Goal: Task Accomplishment & Management: Manage account settings

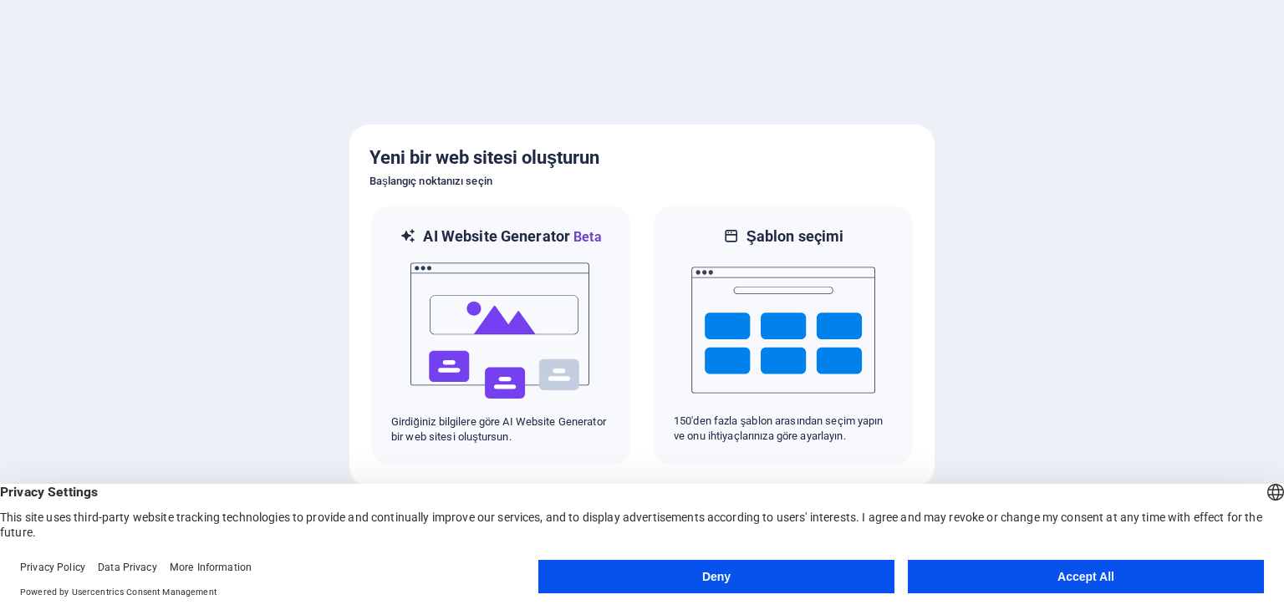
click at [1051, 578] on button "Accept All" at bounding box center [1086, 576] width 356 height 33
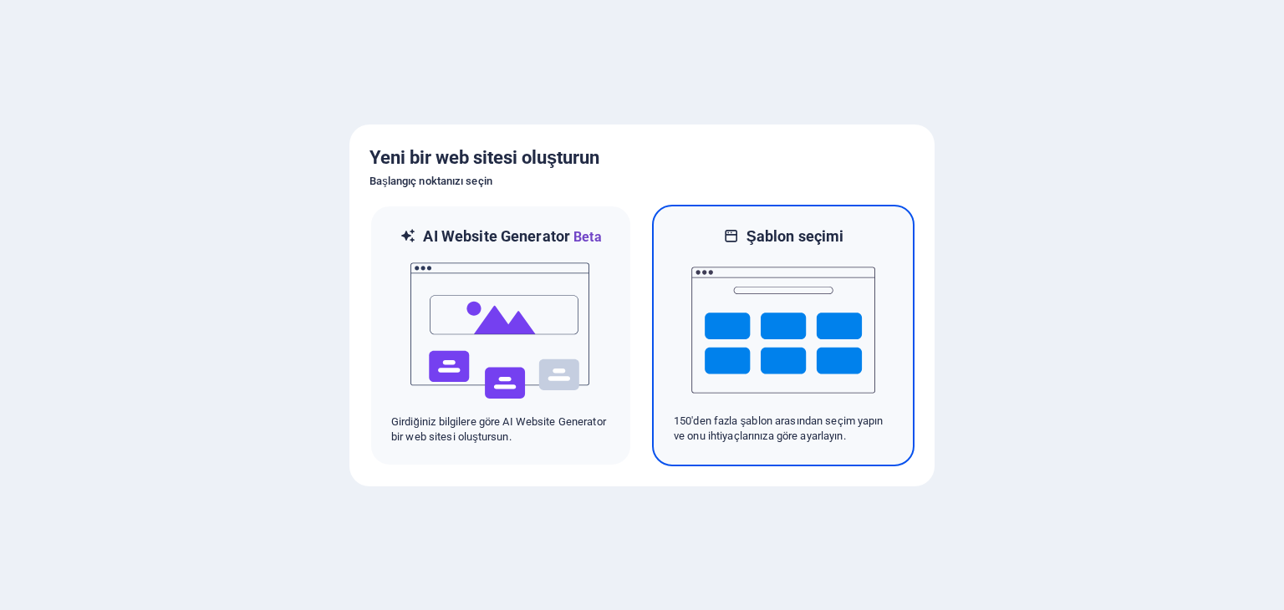
click at [816, 359] on img at bounding box center [783, 330] width 184 height 167
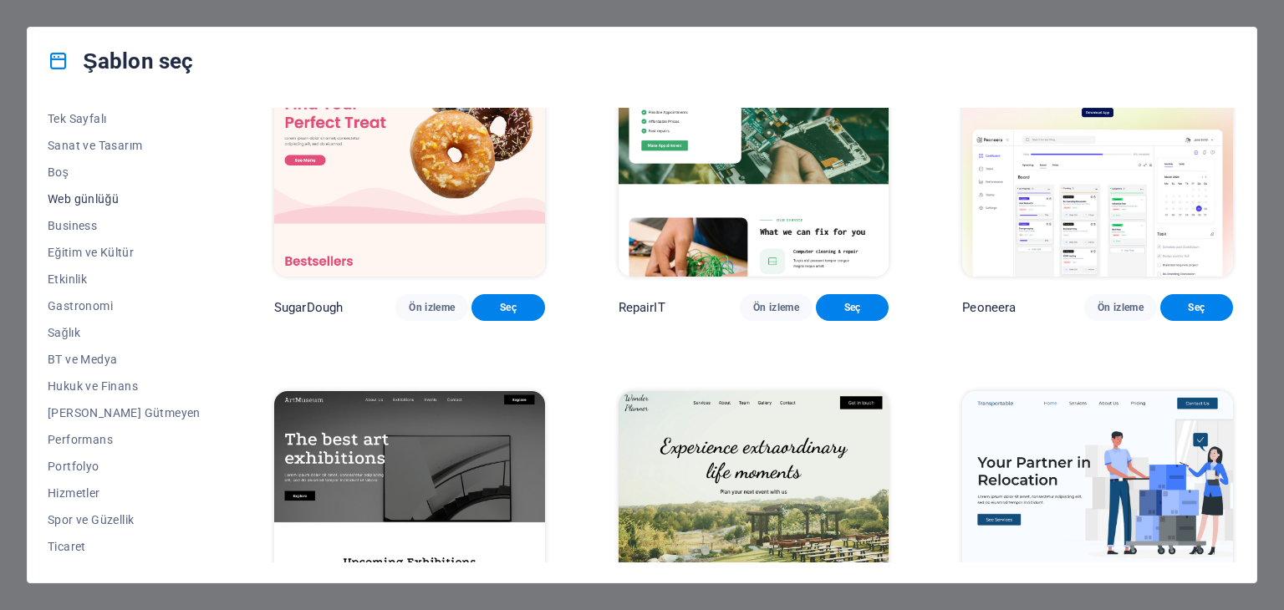
scroll to position [167, 0]
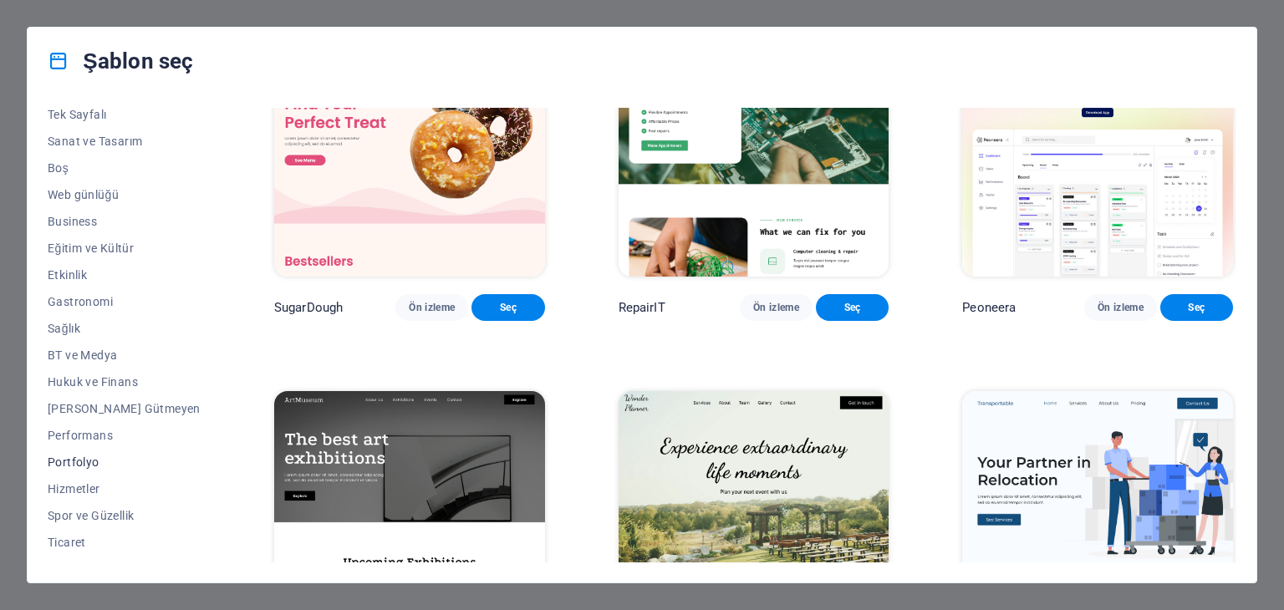
click at [74, 462] on span "Portfolyo" at bounding box center [124, 462] width 153 height 13
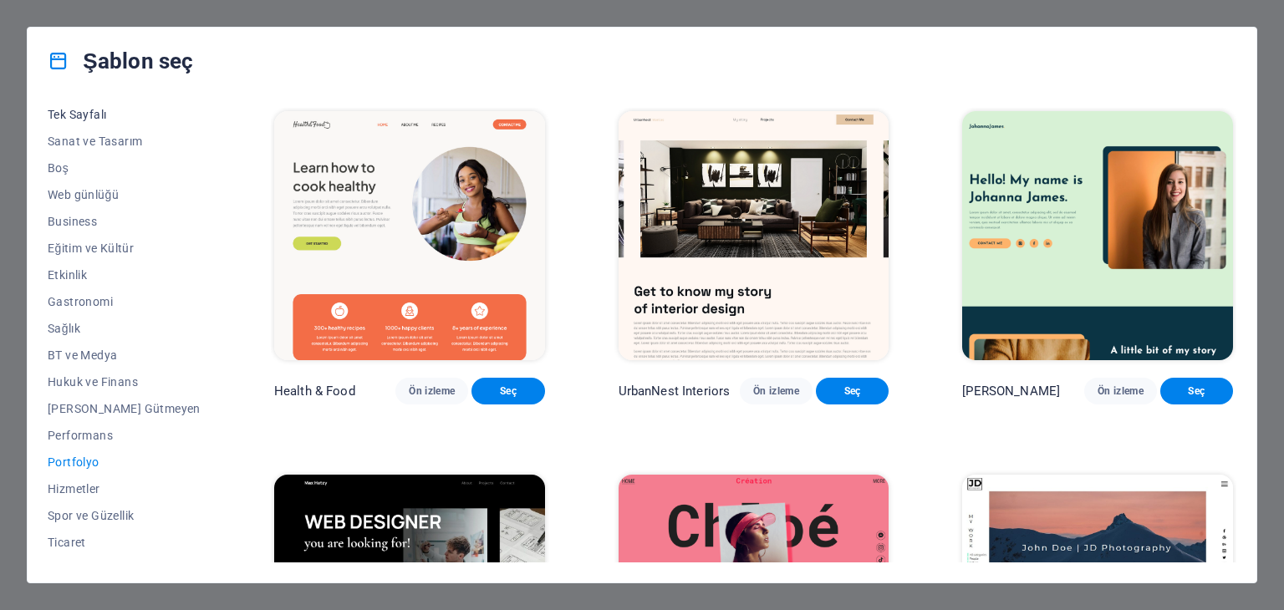
scroll to position [0, 0]
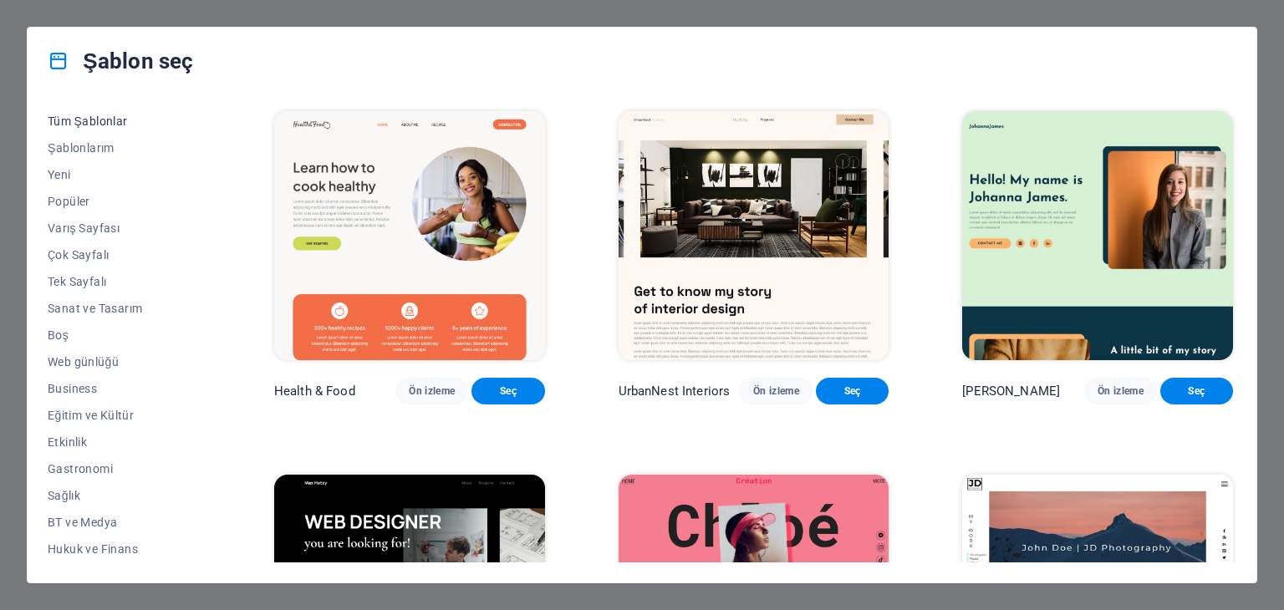
click at [77, 123] on span "Tüm Şablonlar" at bounding box center [124, 121] width 153 height 13
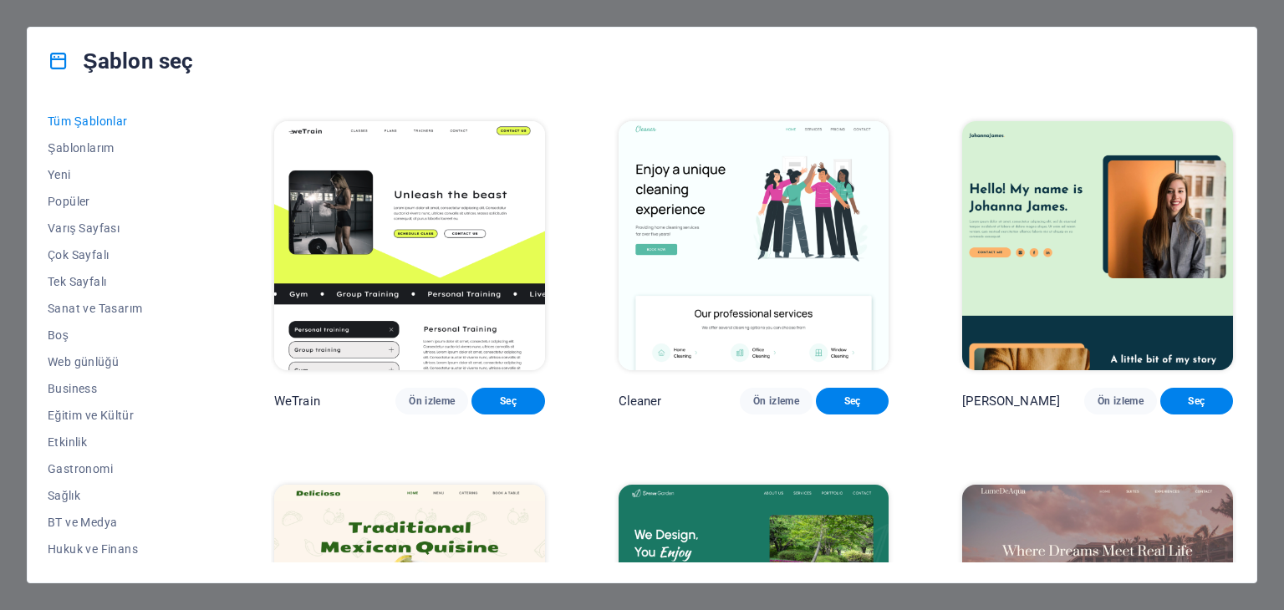
scroll to position [2508, 0]
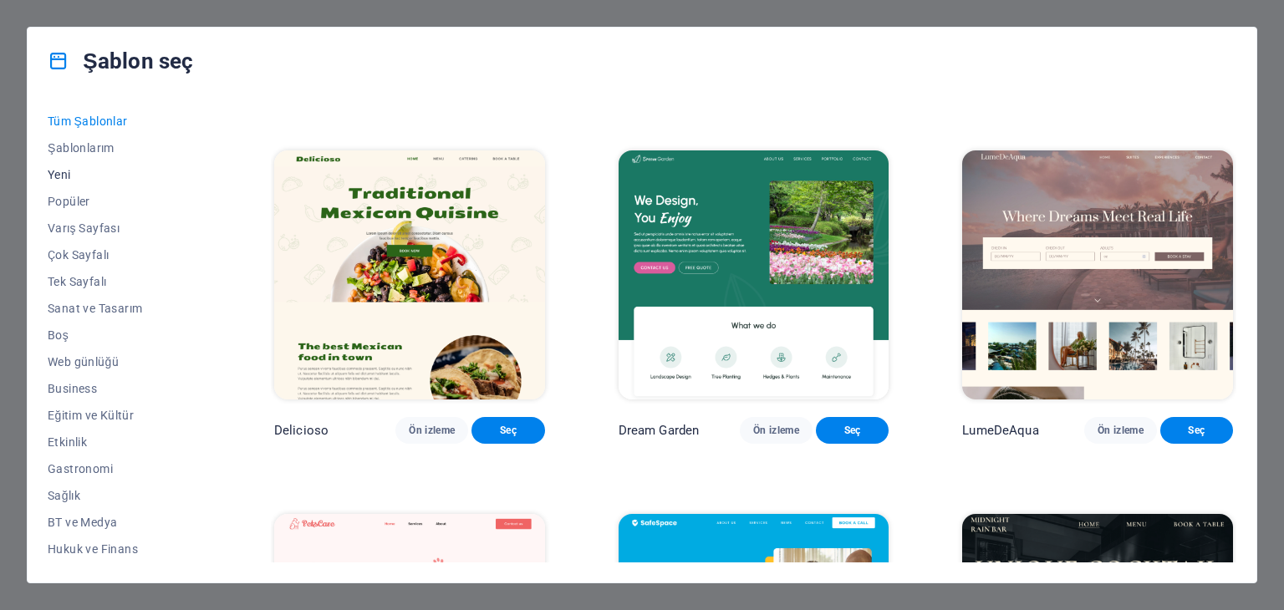
click at [54, 168] on span "Yeni" at bounding box center [124, 174] width 153 height 13
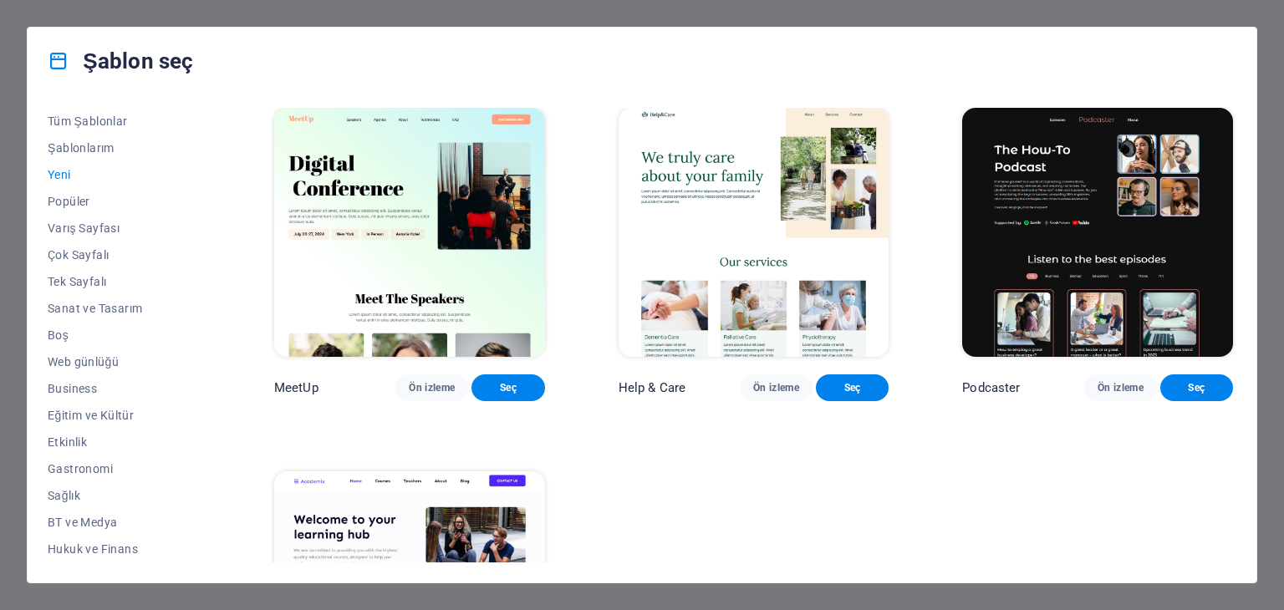
scroll to position [1346, 0]
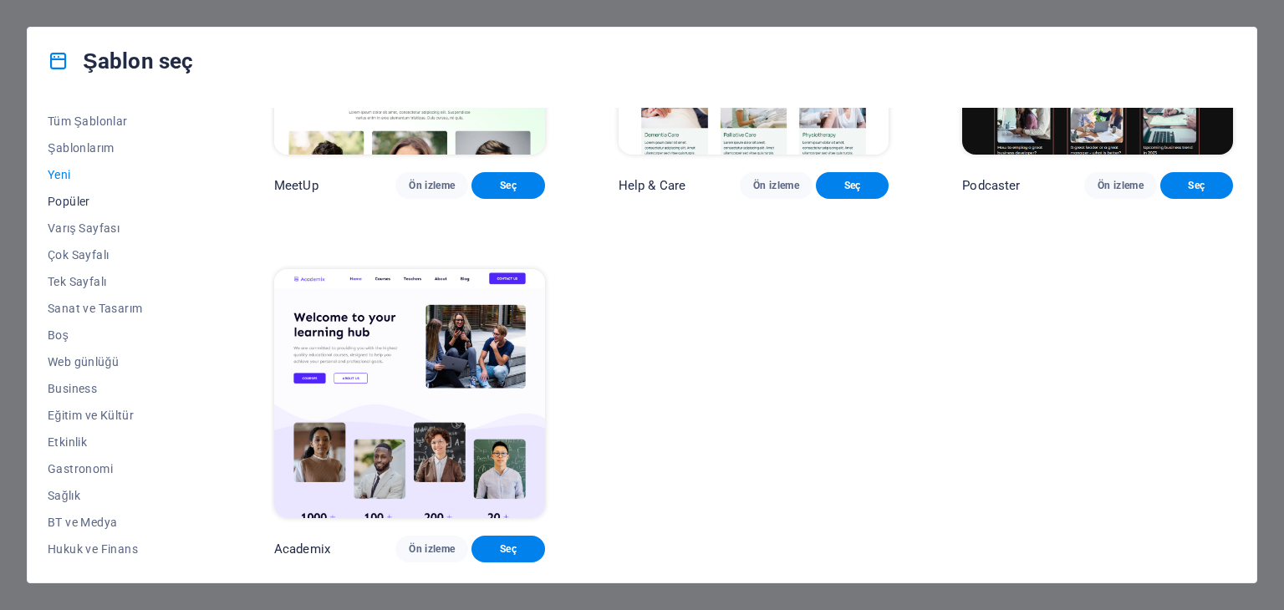
click at [70, 204] on span "Popüler" at bounding box center [124, 201] width 153 height 13
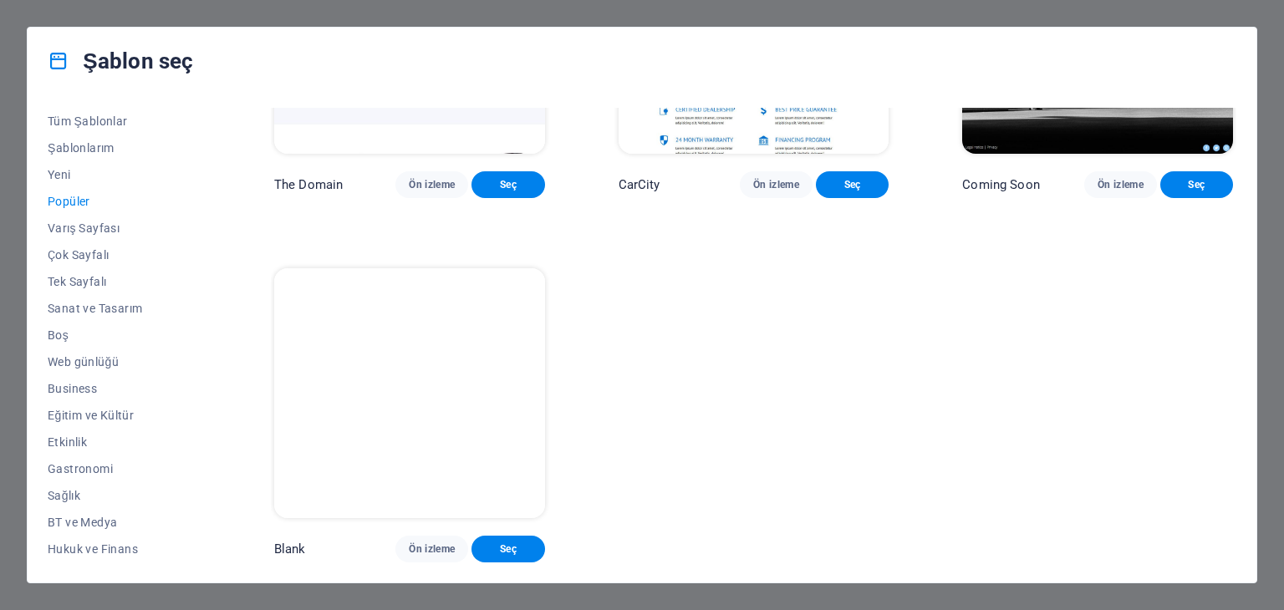
scroll to position [1718, 0]
click at [81, 228] on span "Varış Sayfası" at bounding box center [124, 227] width 153 height 13
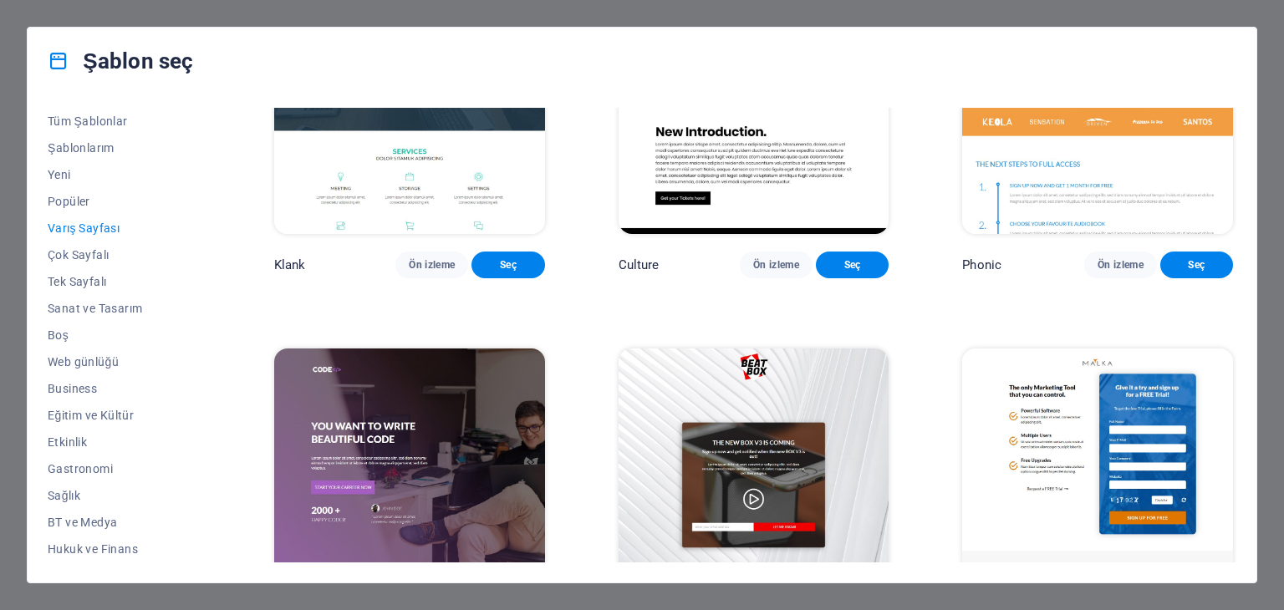
scroll to position [0, 0]
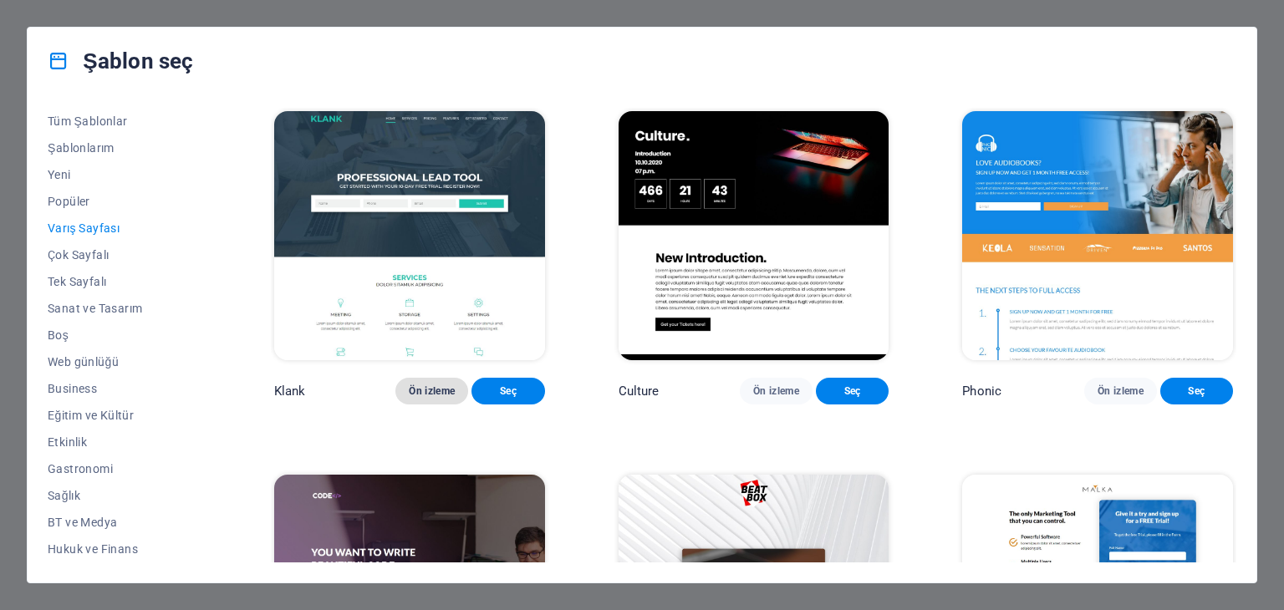
click at [409, 398] on span "Ön izleme" at bounding box center [432, 390] width 46 height 13
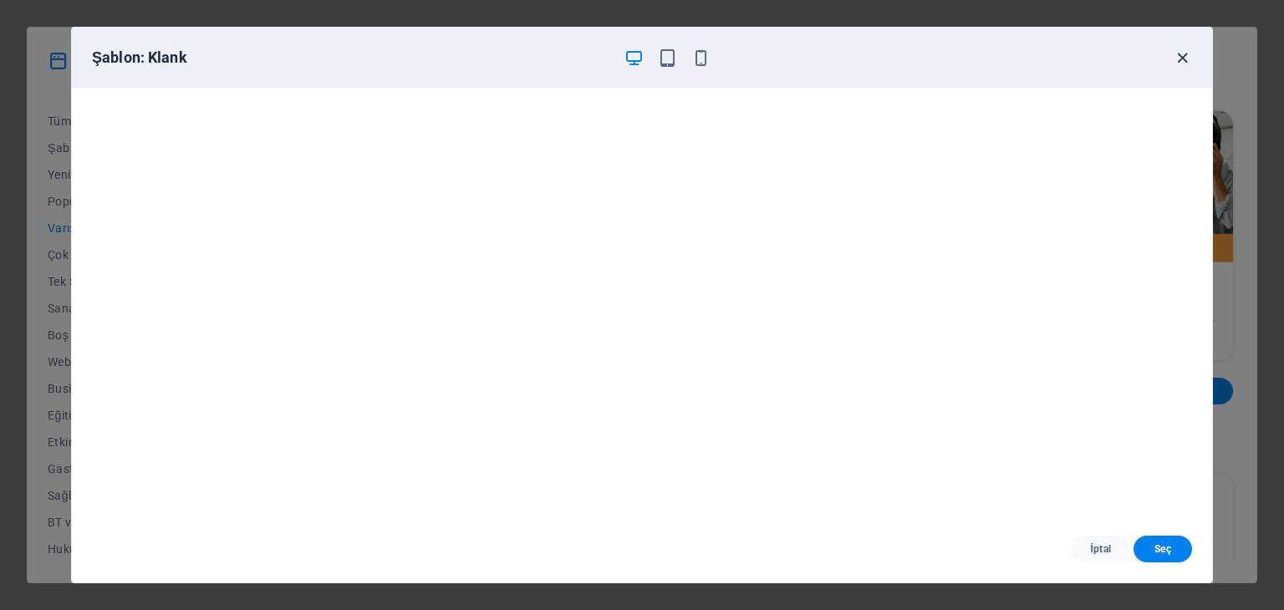
click at [1183, 51] on icon "button" at bounding box center [1182, 57] width 19 height 19
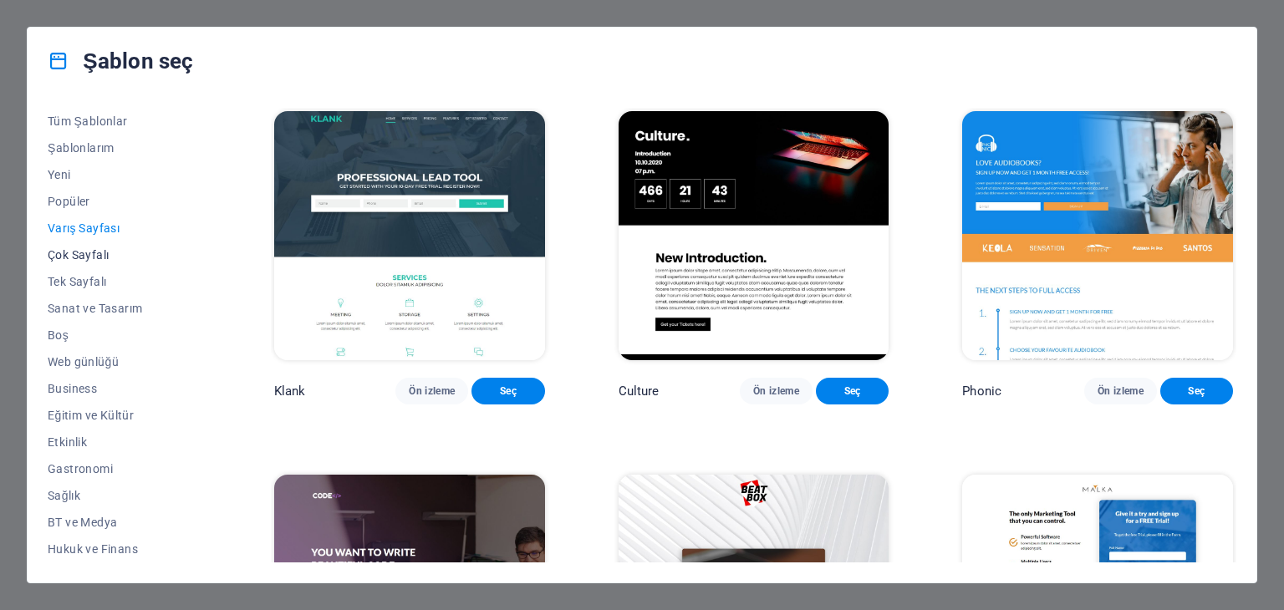
click at [79, 259] on span "Çok Sayfalı" at bounding box center [124, 254] width 153 height 13
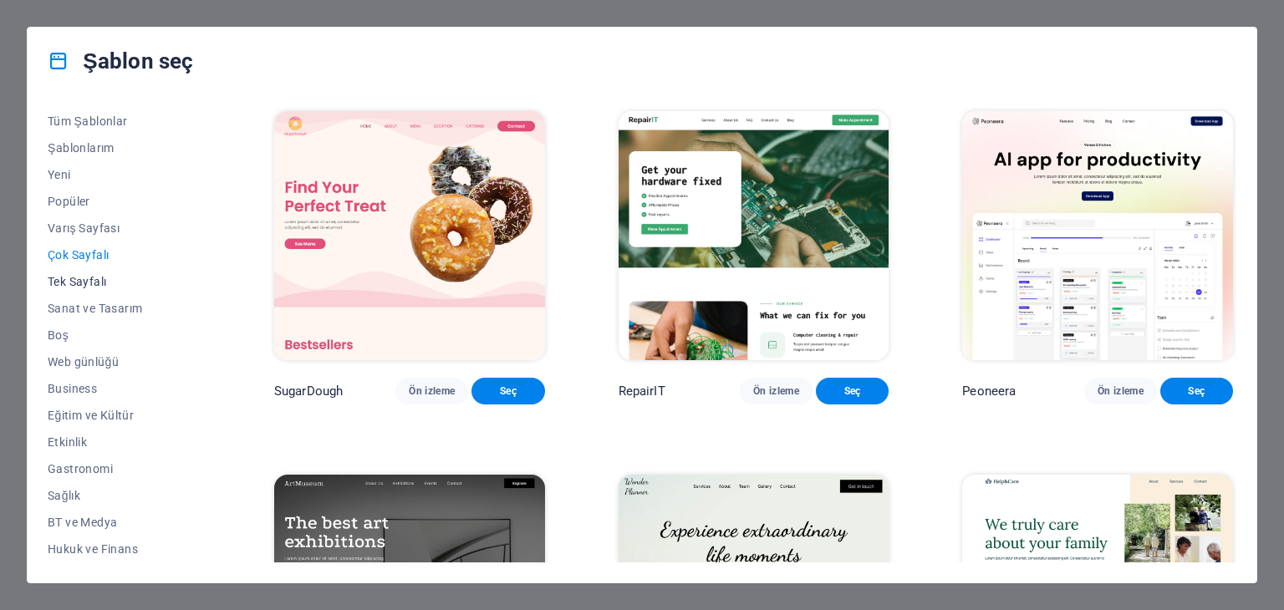
click at [83, 285] on span "Tek Sayfalı" at bounding box center [124, 281] width 153 height 13
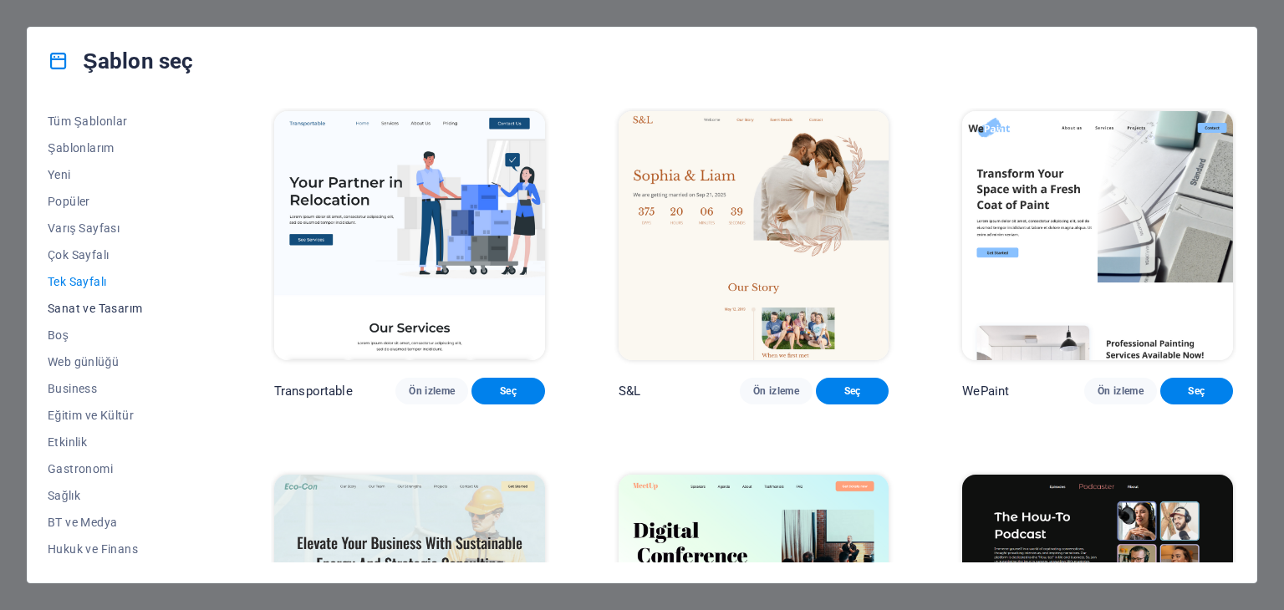
click at [99, 312] on span "Sanat ve Tasarım" at bounding box center [124, 308] width 153 height 13
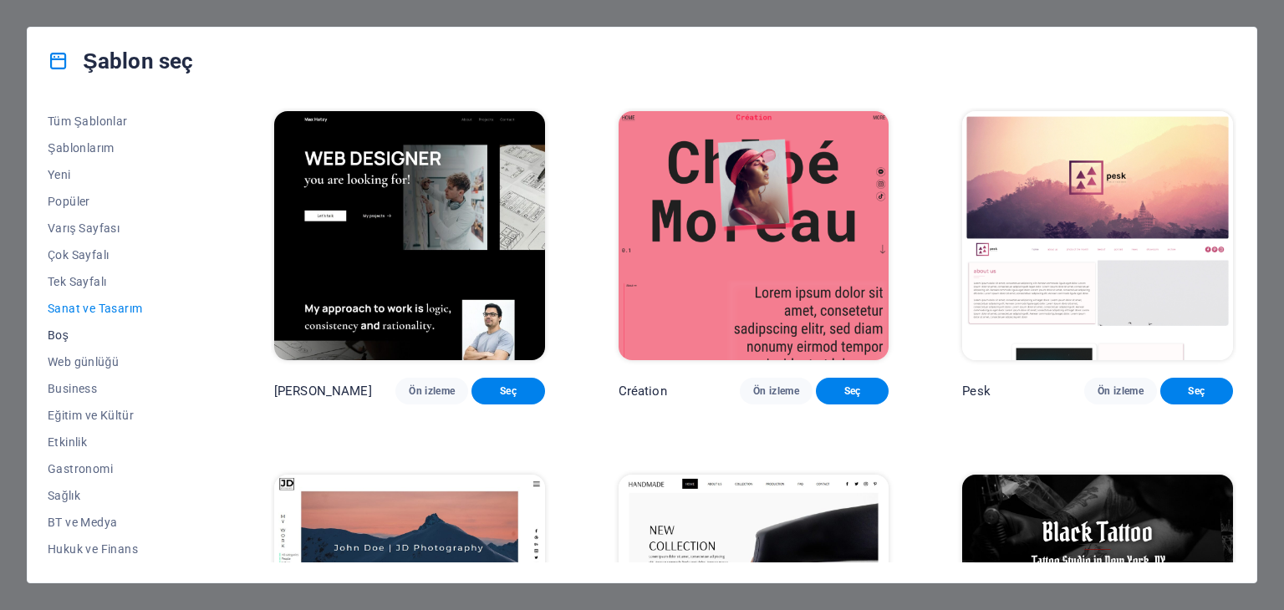
click at [52, 335] on span "Boş" at bounding box center [124, 334] width 153 height 13
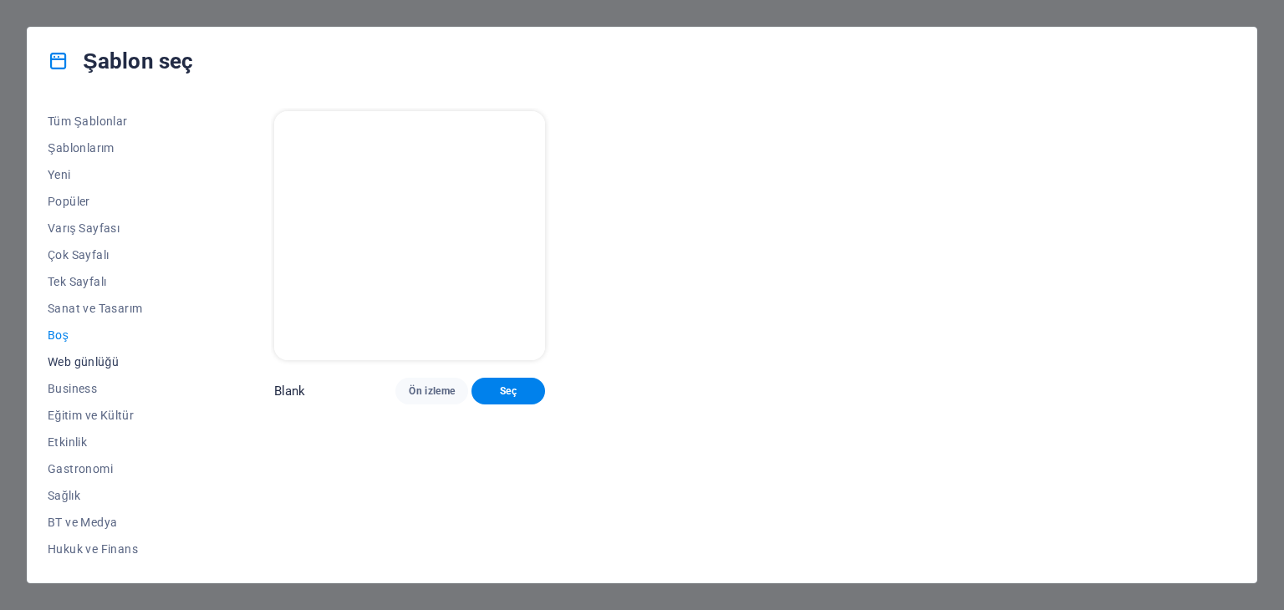
click at [77, 357] on span "Web günlüğü" at bounding box center [124, 361] width 153 height 13
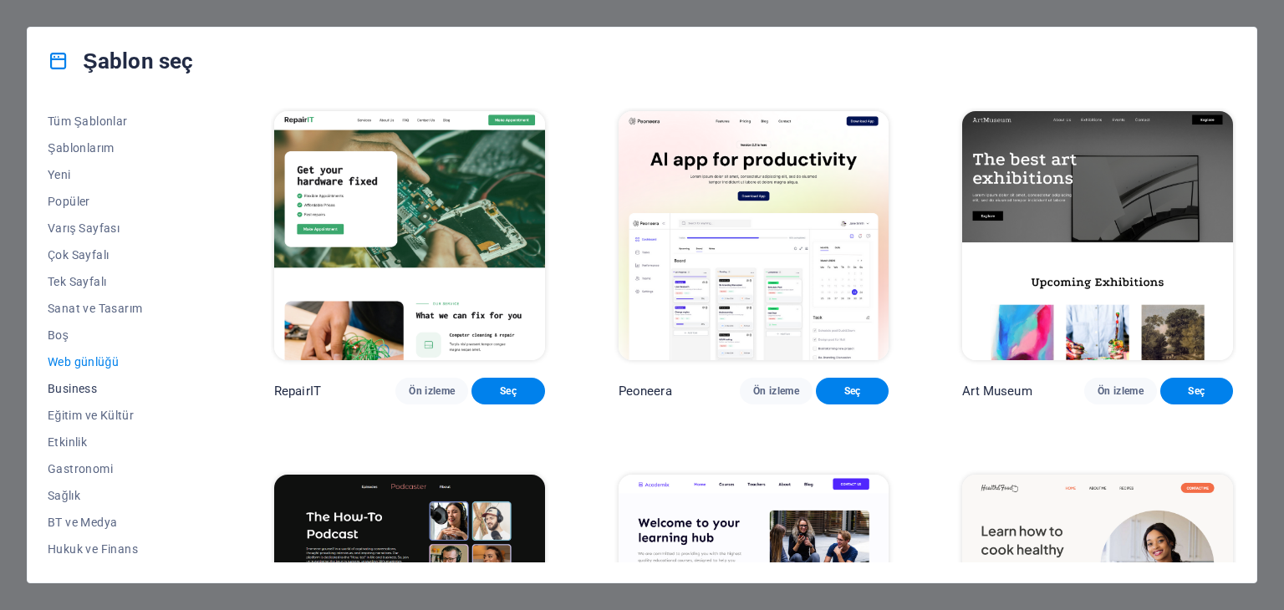
click at [74, 388] on span "Business" at bounding box center [124, 388] width 153 height 13
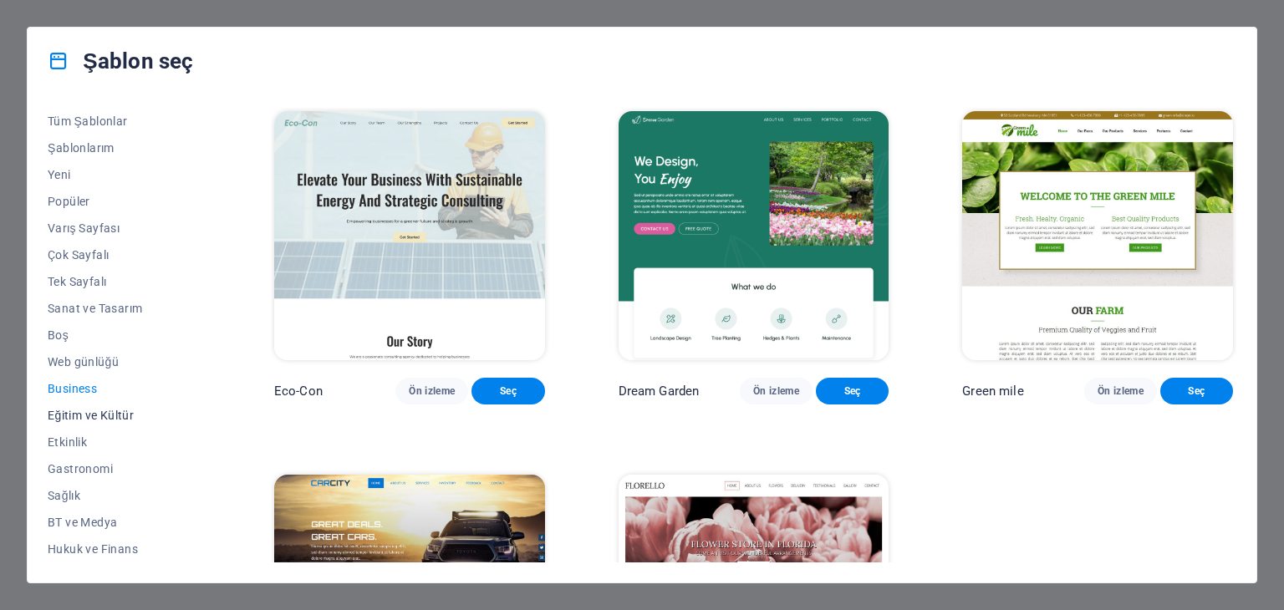
click at [80, 417] on span "Eğitim ve Kültür" at bounding box center [124, 415] width 153 height 13
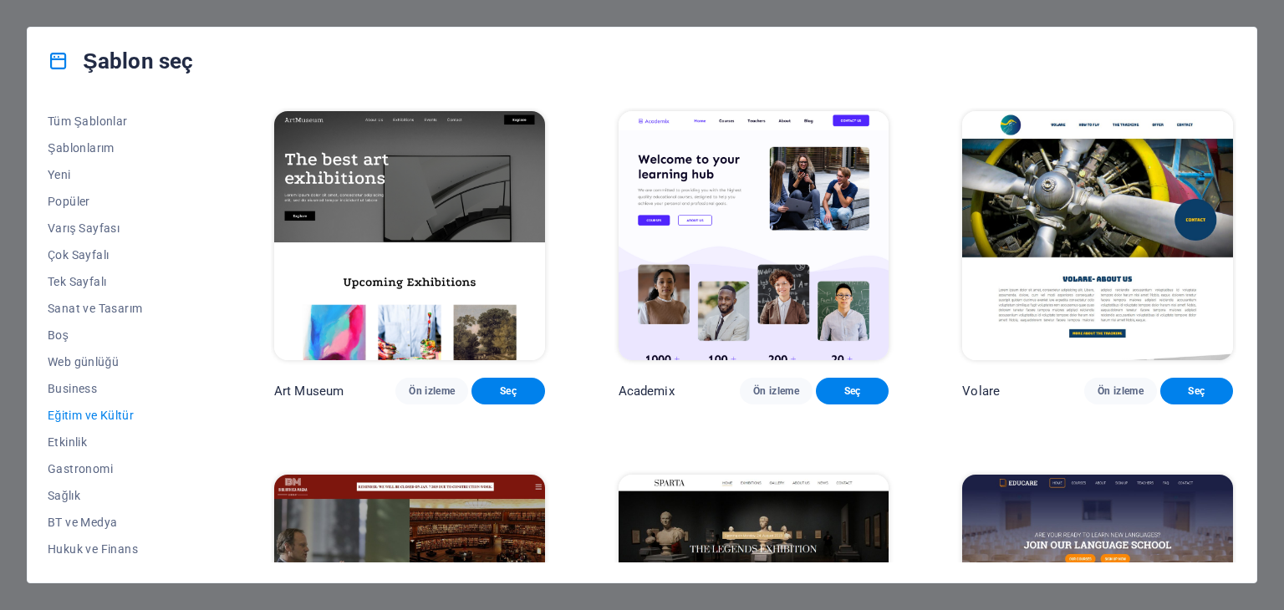
scroll to position [251, 0]
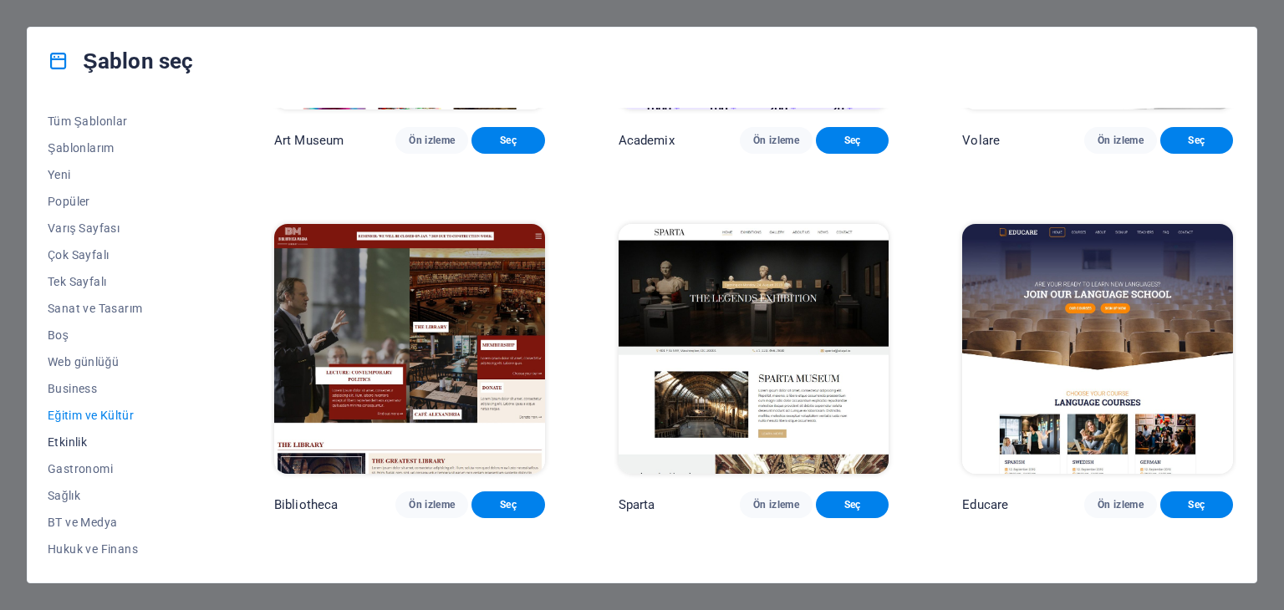
click at [74, 435] on span "Etkinlik" at bounding box center [124, 441] width 153 height 13
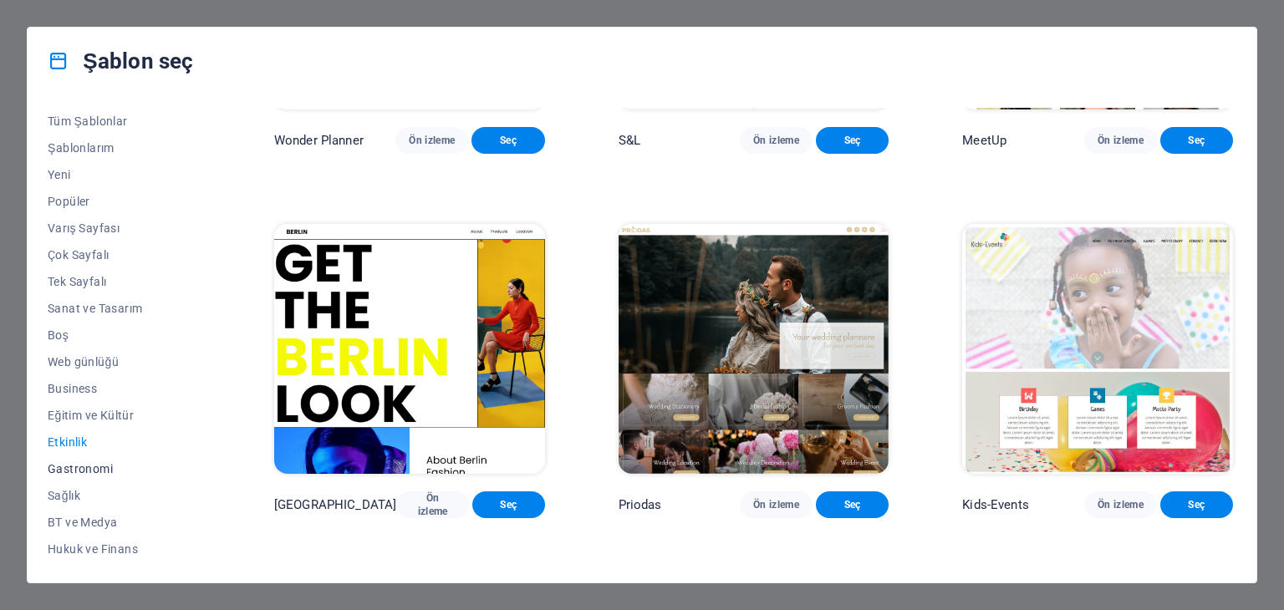
click at [70, 470] on span "Gastronomi" at bounding box center [124, 468] width 153 height 13
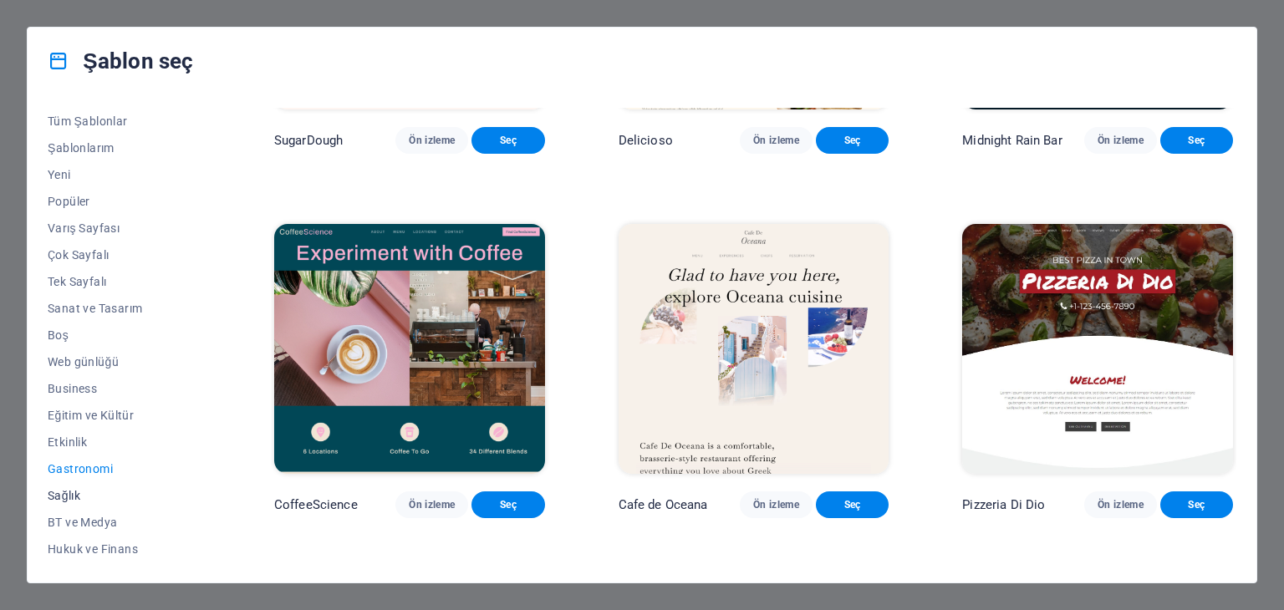
click at [79, 493] on span "Sağlık" at bounding box center [124, 495] width 153 height 13
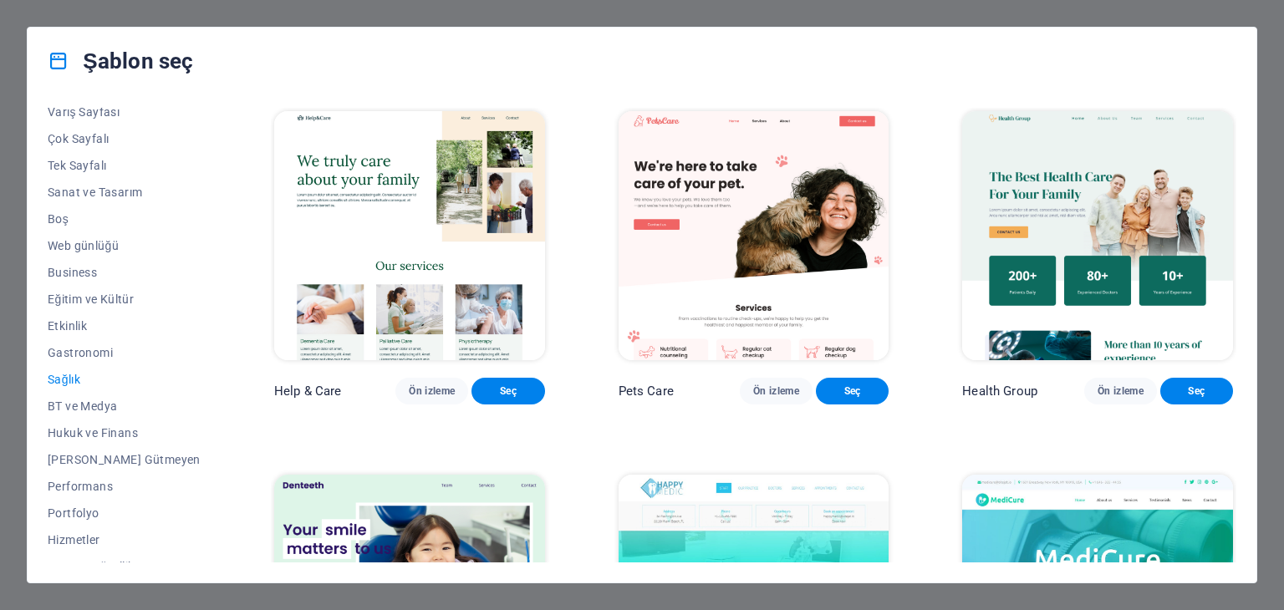
scroll to position [167, 0]
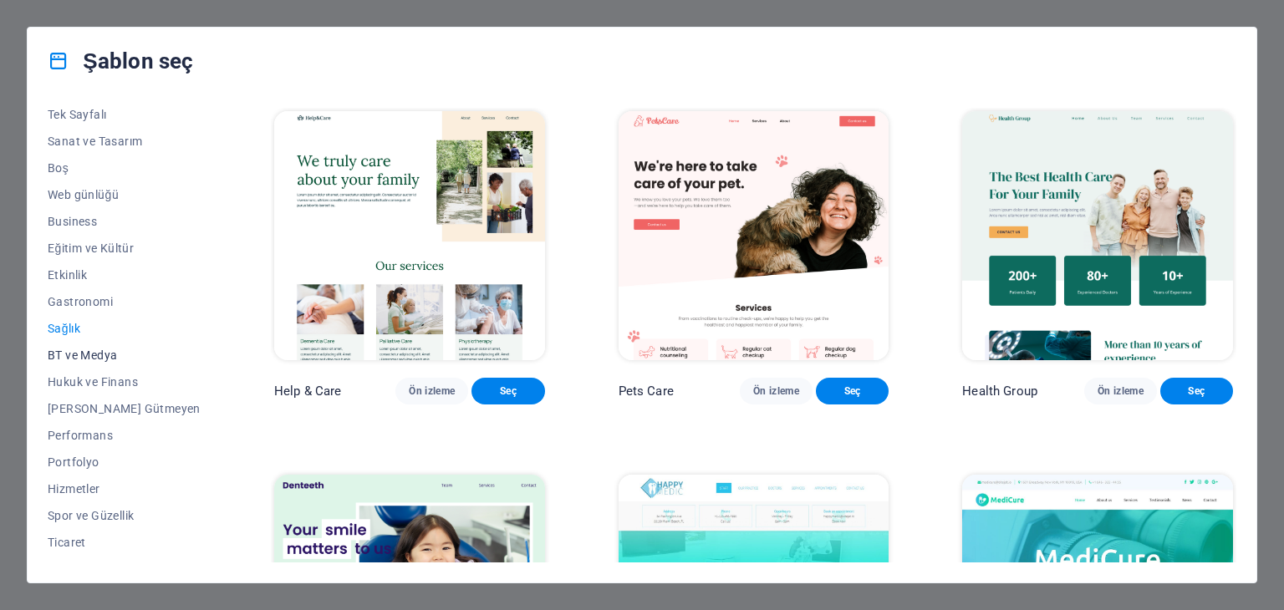
click at [92, 355] on span "BT ve Medya" at bounding box center [124, 355] width 153 height 13
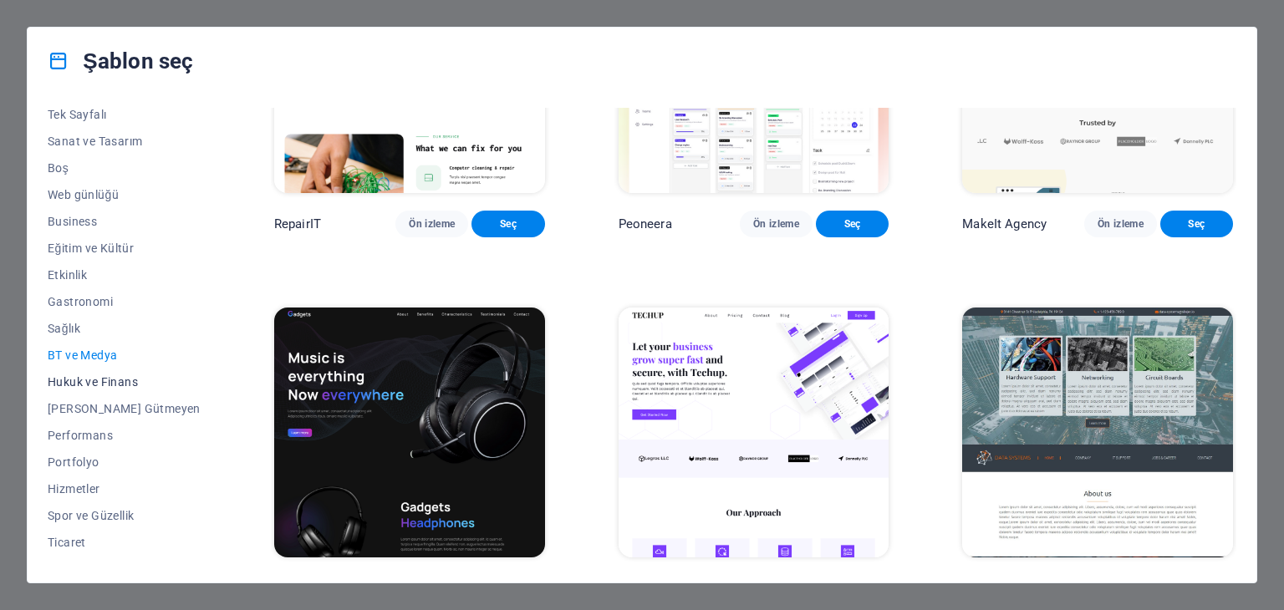
click at [89, 381] on span "Hukuk ve Finans" at bounding box center [124, 381] width 153 height 13
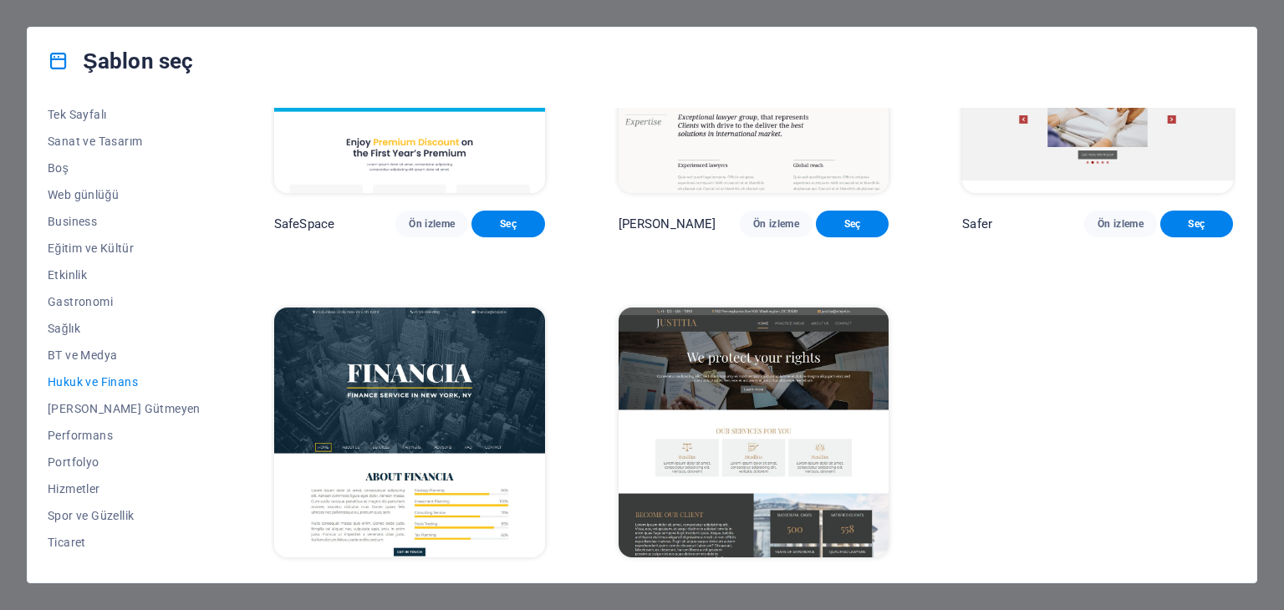
scroll to position [0, 0]
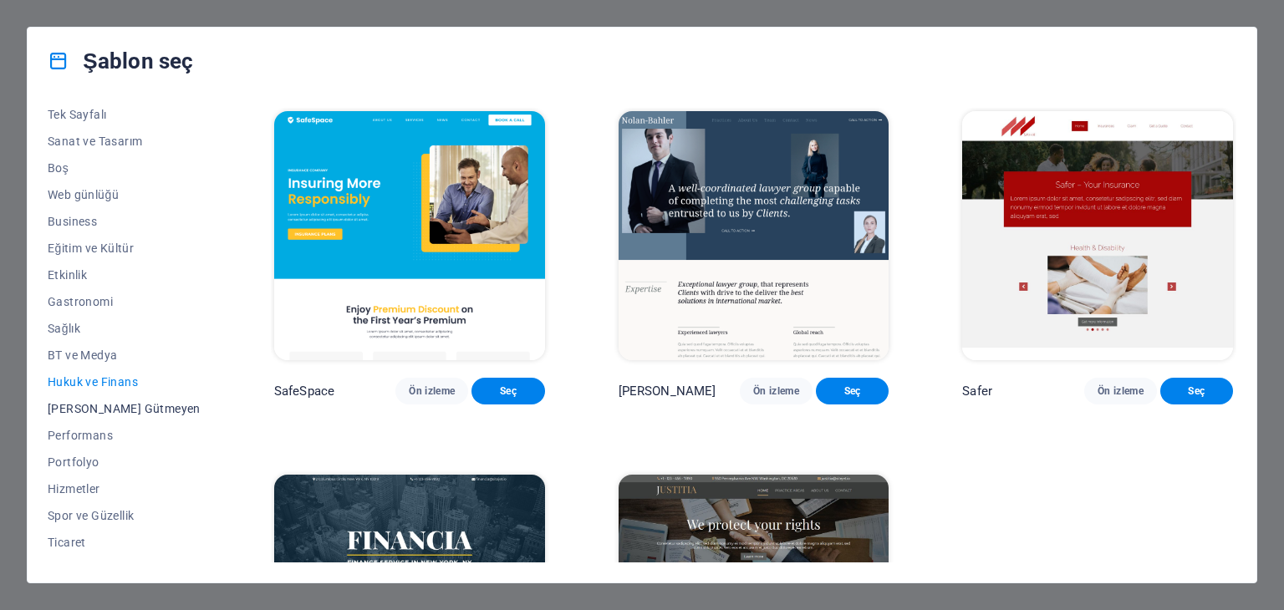
click at [84, 403] on span "[PERSON_NAME] Gütmeyen" at bounding box center [124, 408] width 153 height 13
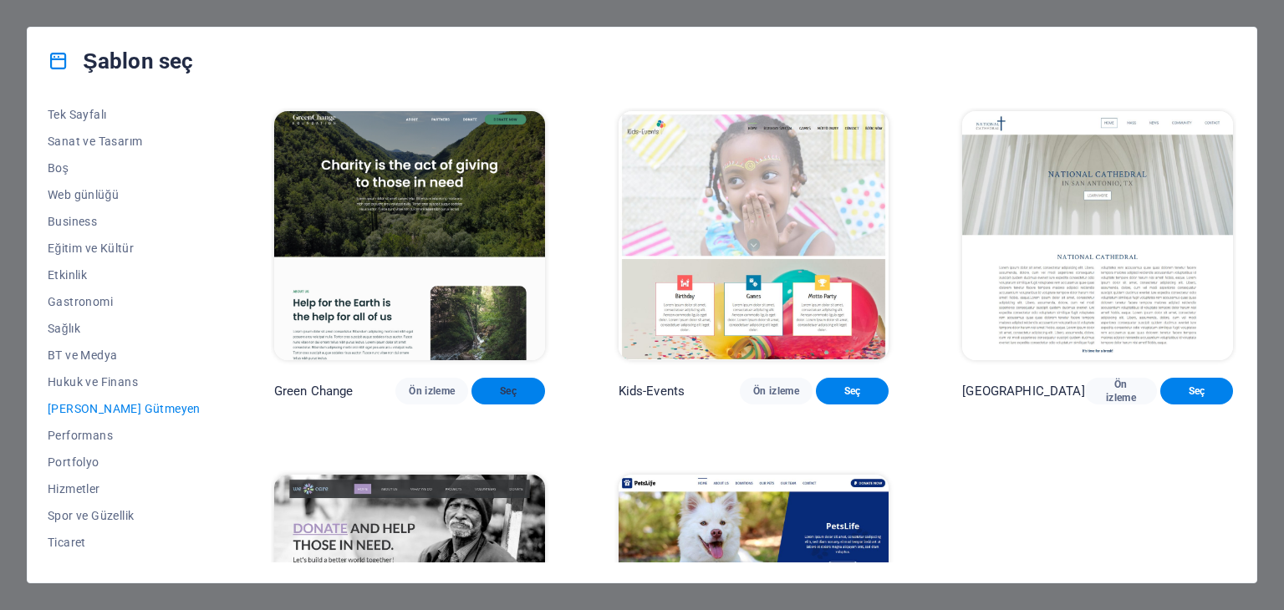
scroll to position [225, 0]
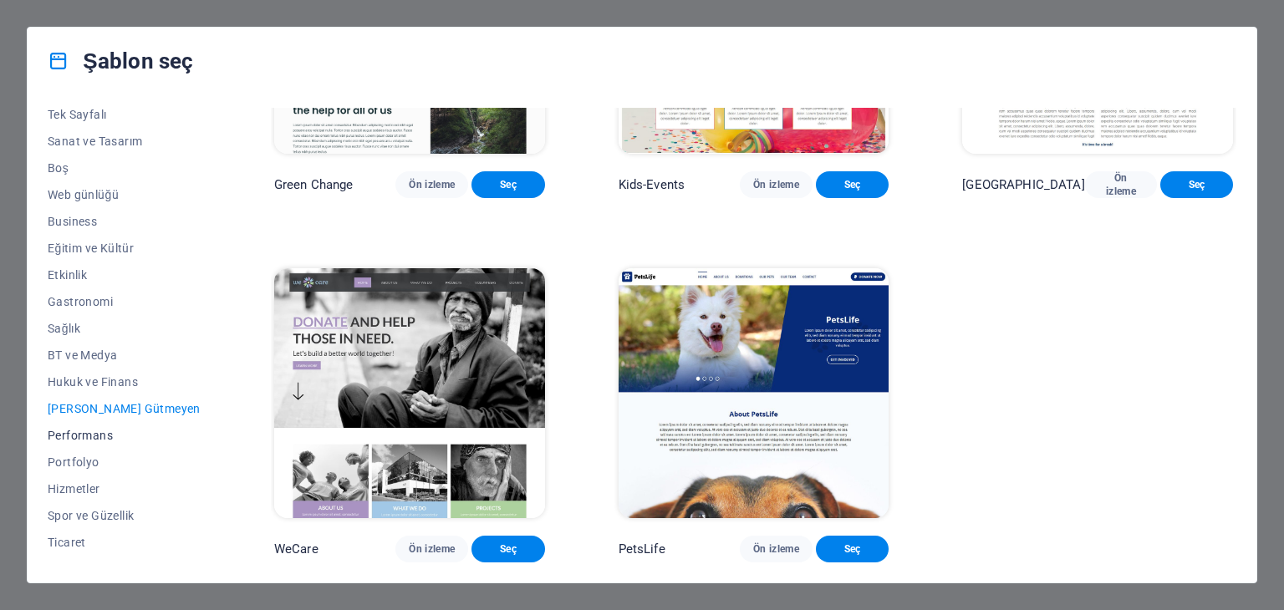
click at [74, 435] on span "Performans" at bounding box center [124, 435] width 153 height 13
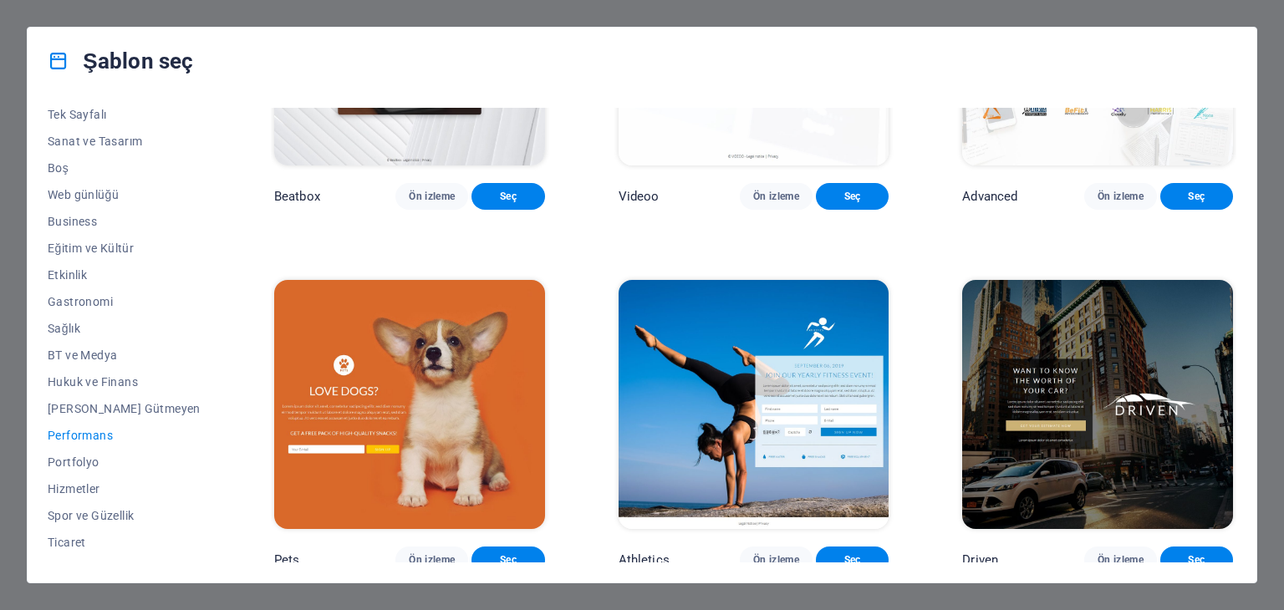
scroll to position [894, 0]
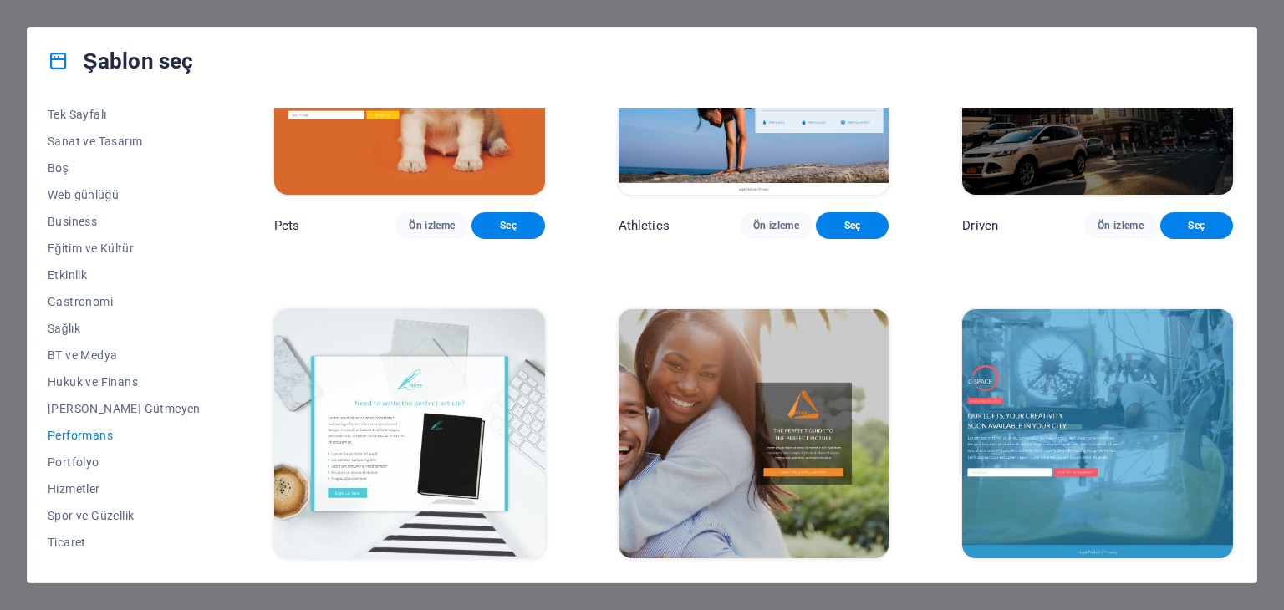
drag, startPoint x: 82, startPoint y: 461, endPoint x: 304, endPoint y: 445, distance: 222.9
click at [81, 460] on span "Portfolyo" at bounding box center [124, 462] width 153 height 13
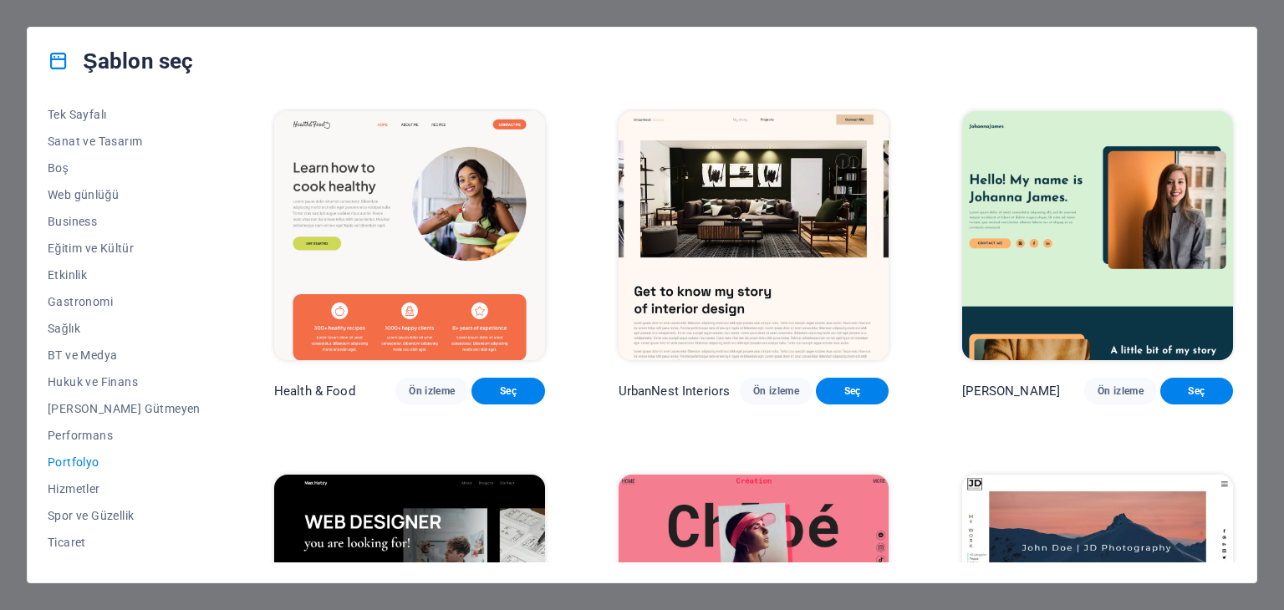
scroll to position [251, 0]
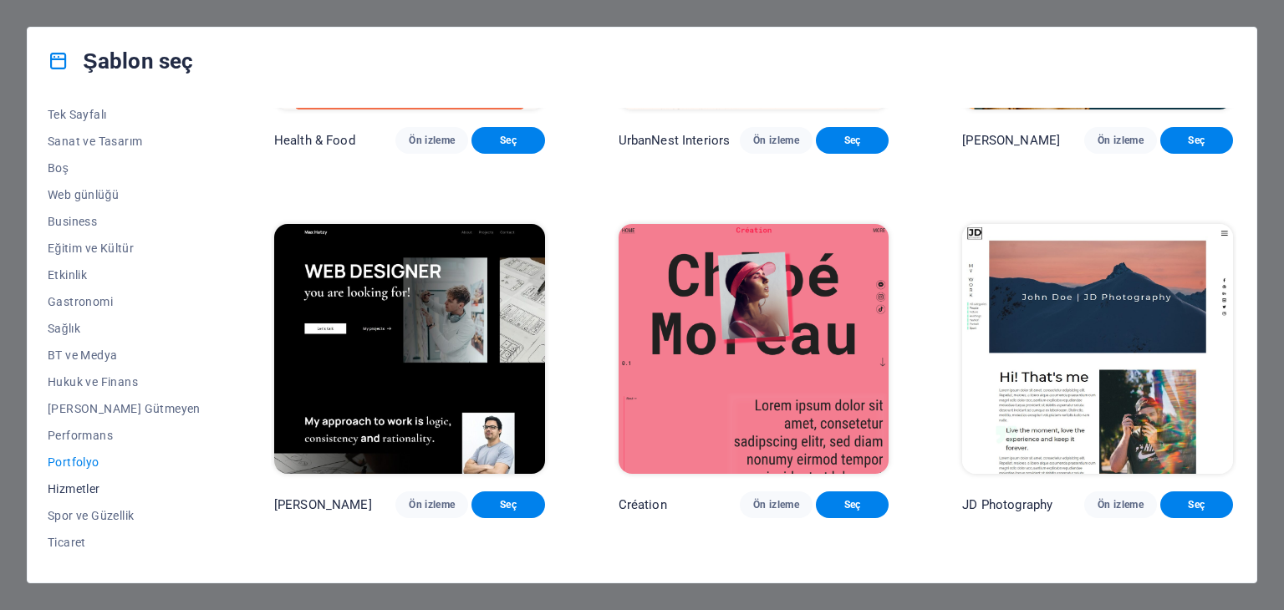
click at [72, 488] on span "Hizmetler" at bounding box center [124, 488] width 153 height 13
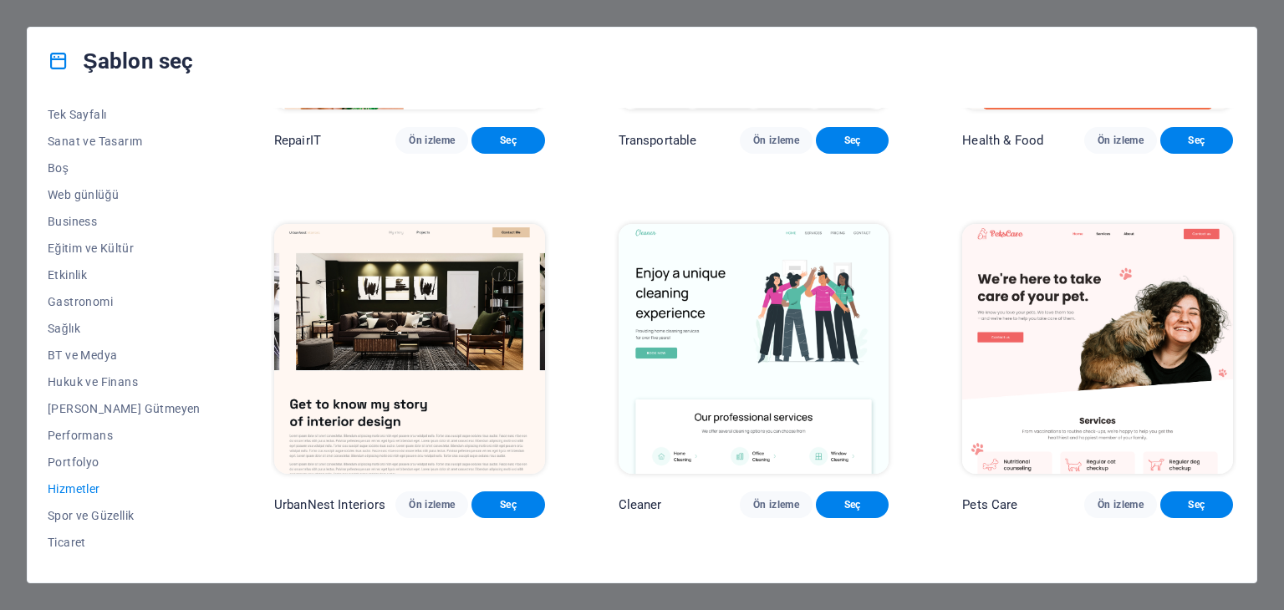
scroll to position [502, 0]
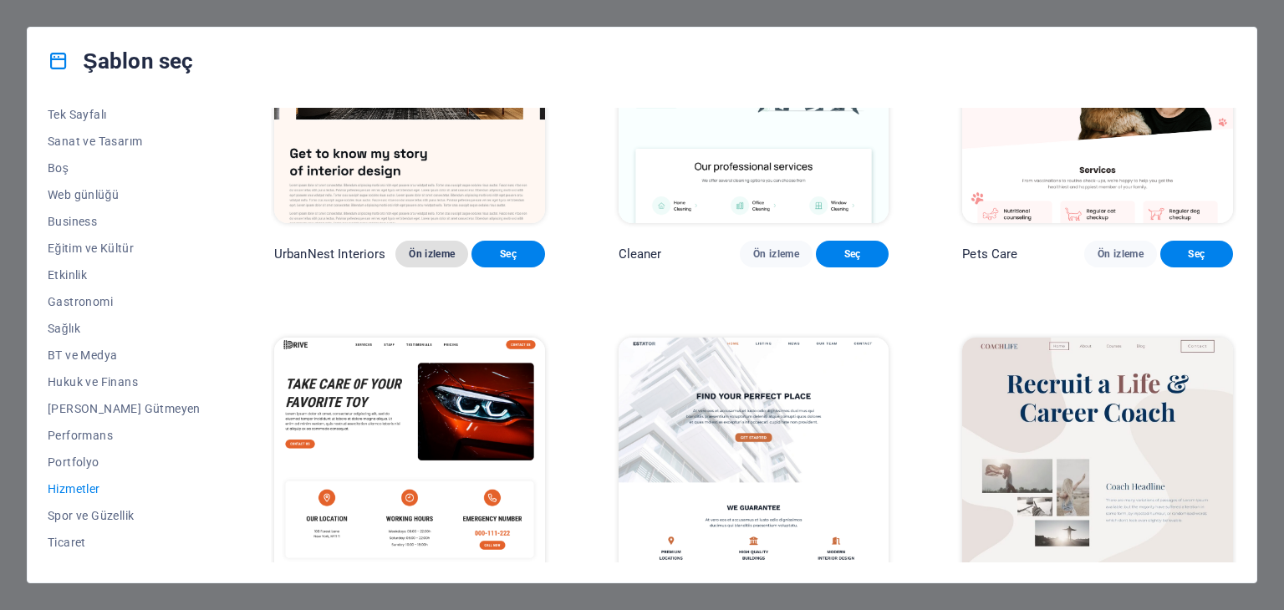
click at [409, 261] on span "Ön izleme" at bounding box center [432, 253] width 46 height 13
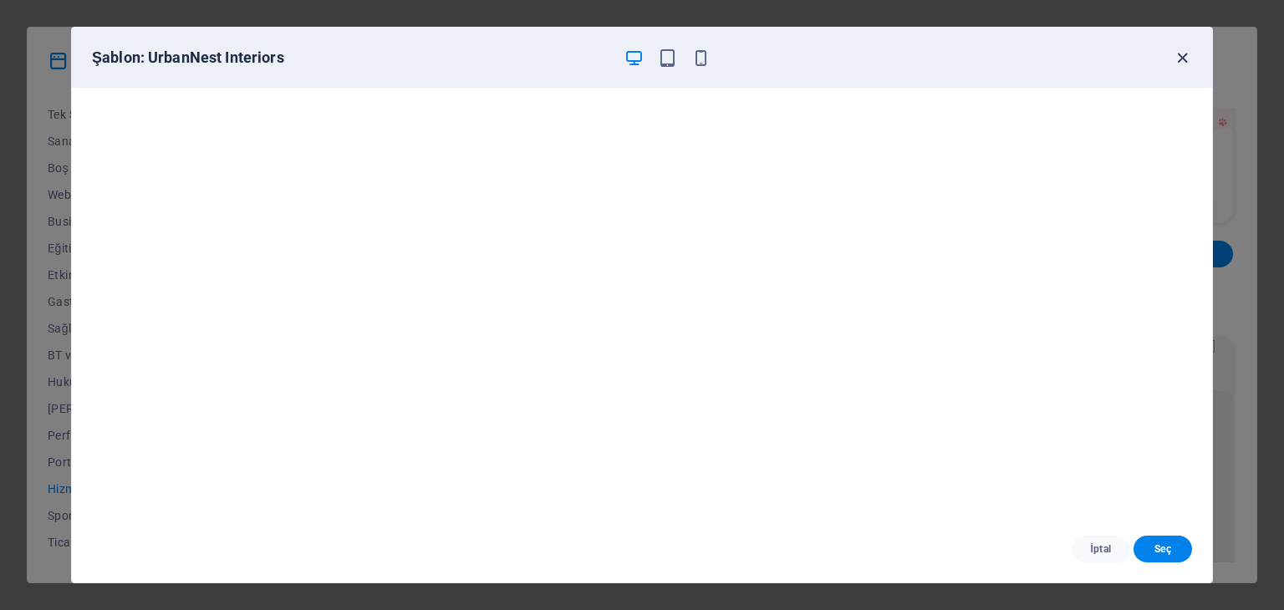
click at [1175, 52] on icon "button" at bounding box center [1182, 57] width 19 height 19
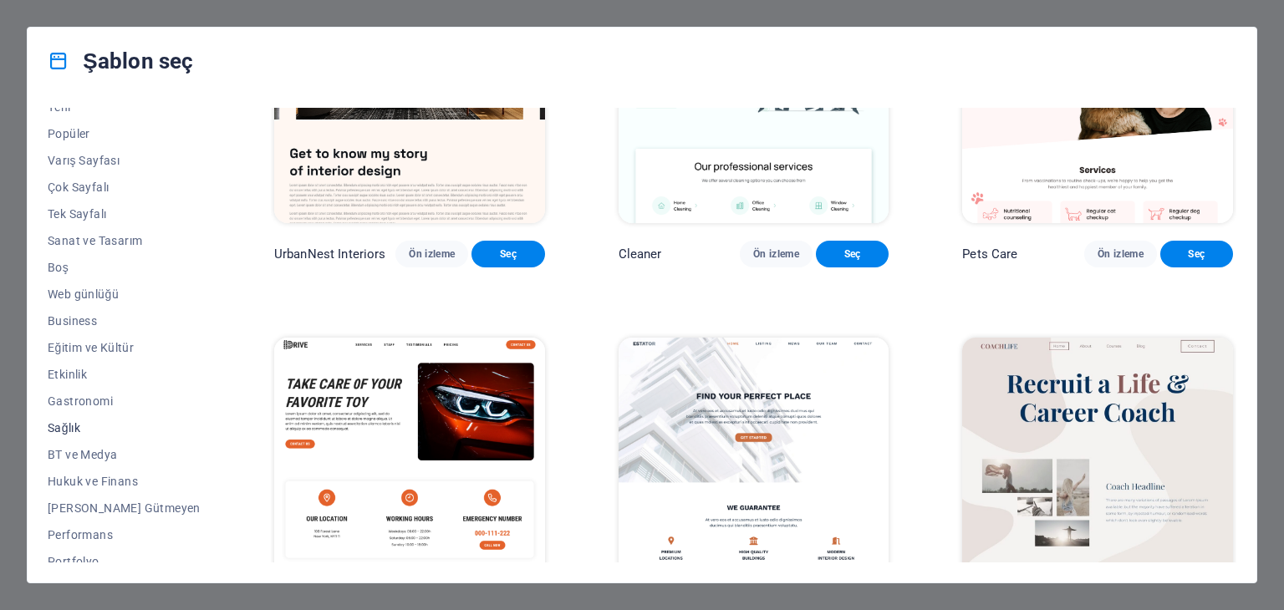
scroll to position [0, 0]
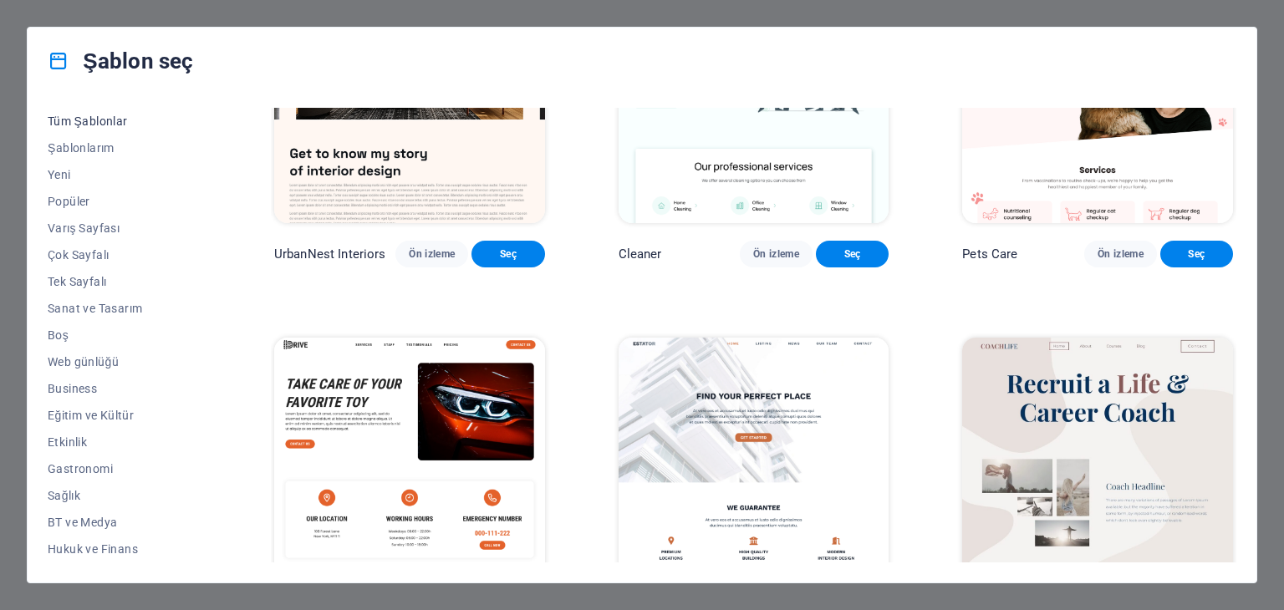
click at [86, 124] on span "Tüm Şablonlar" at bounding box center [124, 121] width 153 height 13
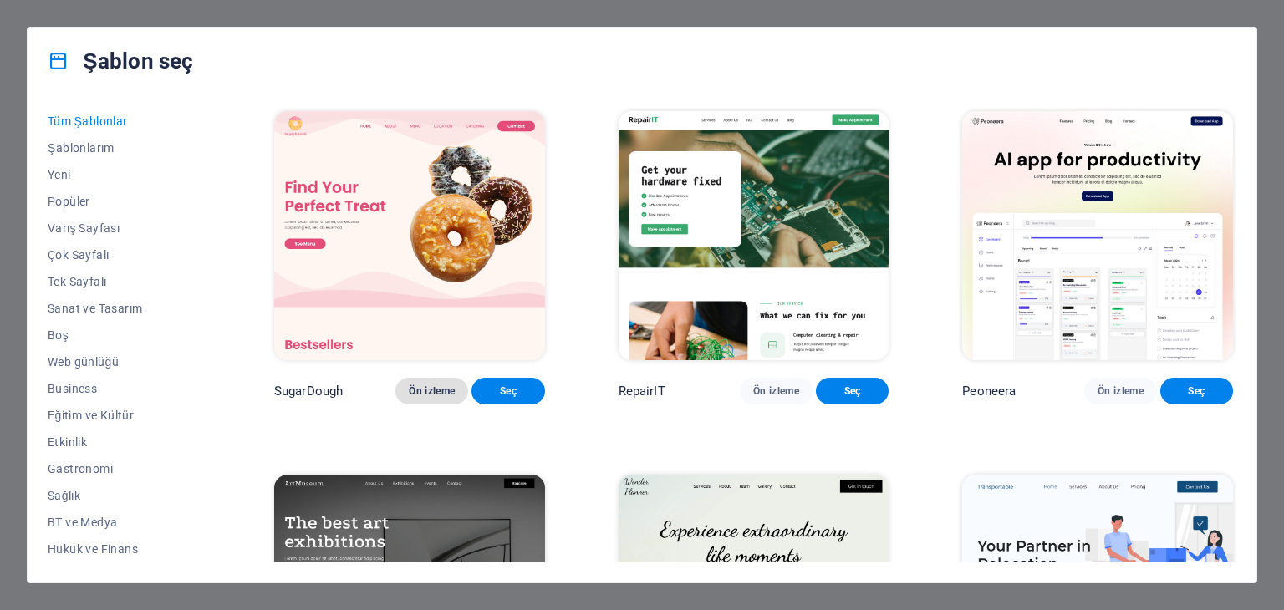
click at [413, 398] on span "Ön izleme" at bounding box center [432, 390] width 46 height 13
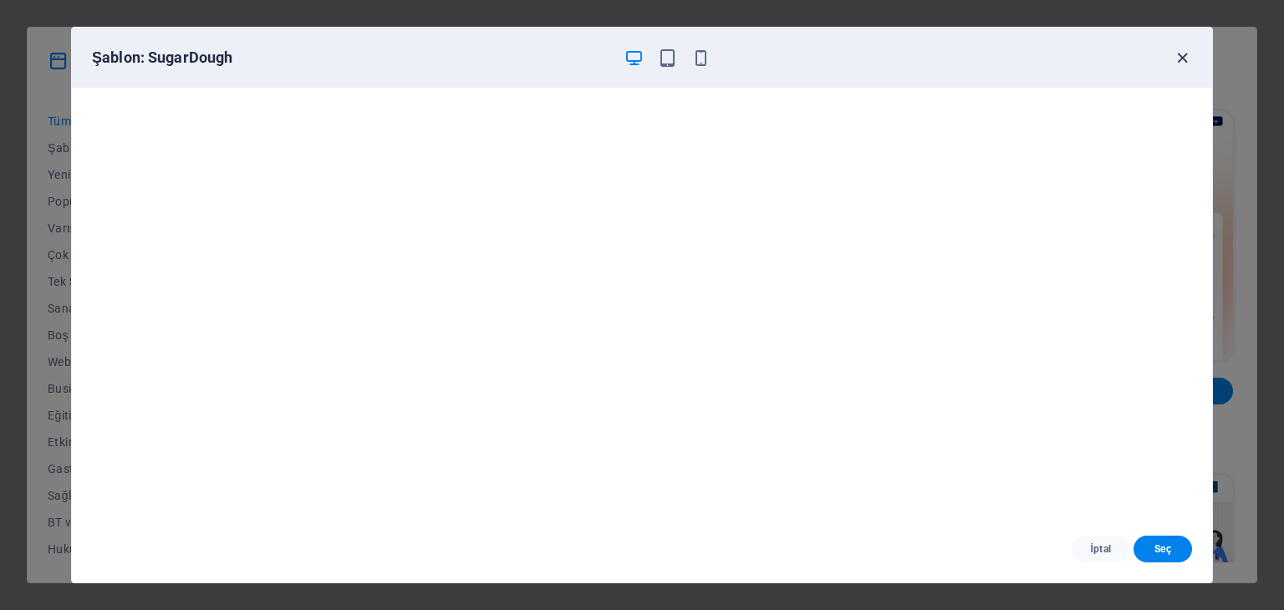
click at [1189, 55] on icon "button" at bounding box center [1182, 57] width 19 height 19
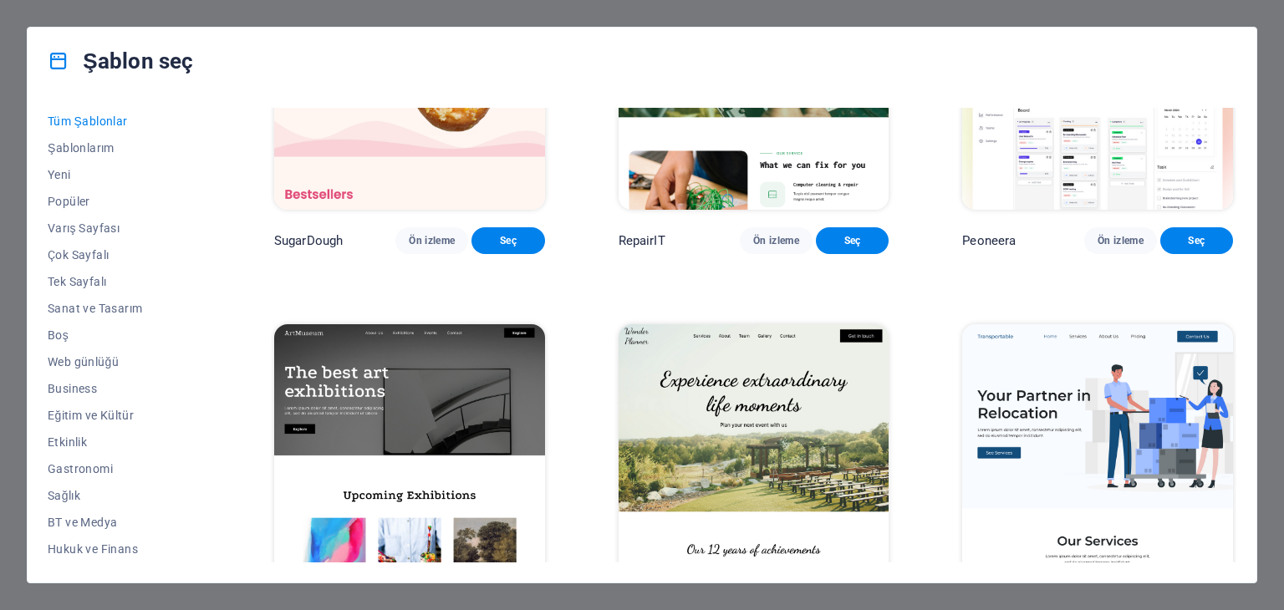
scroll to position [251, 0]
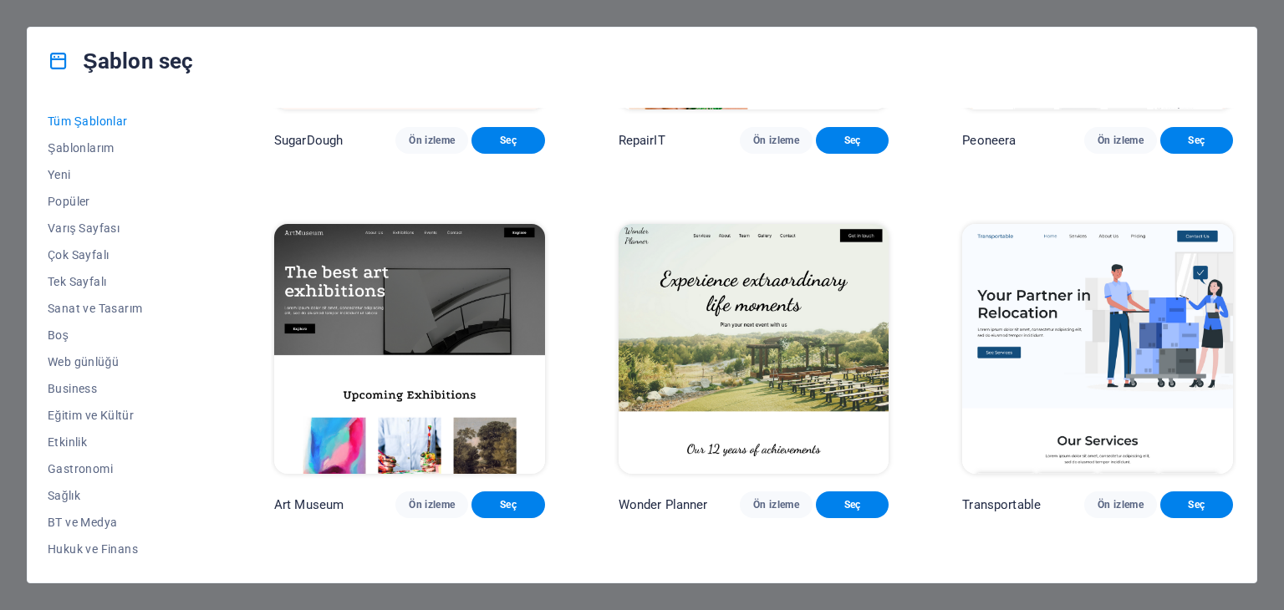
click at [345, 332] on img at bounding box center [409, 348] width 271 height 249
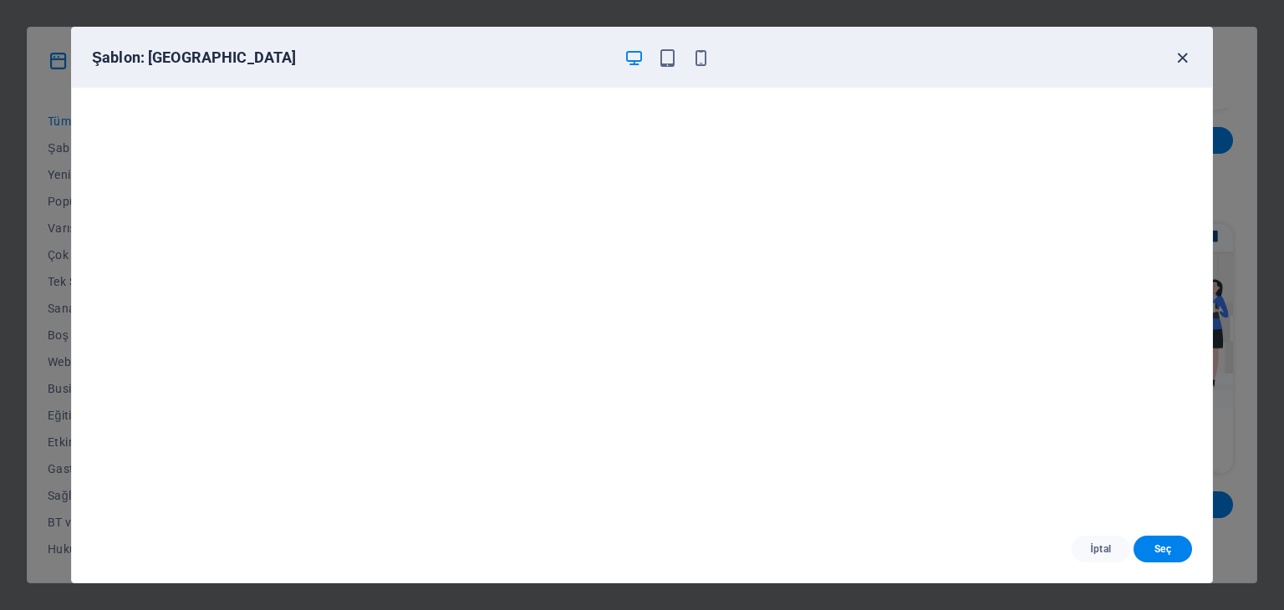
click at [1187, 52] on icon "button" at bounding box center [1182, 57] width 19 height 19
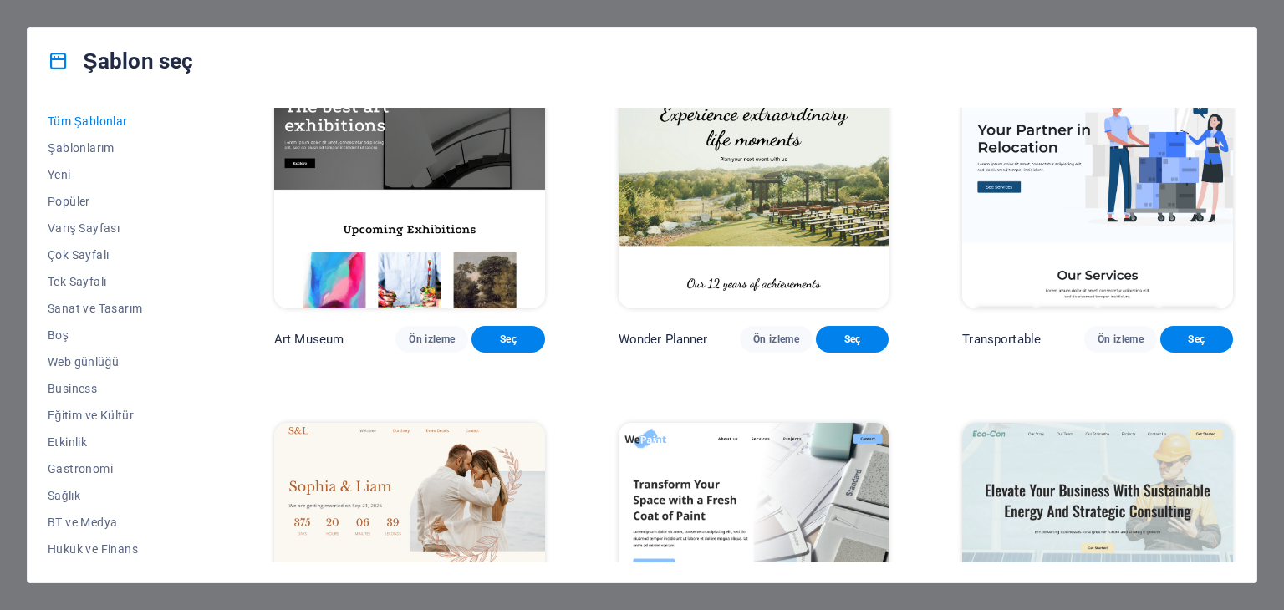
scroll to position [418, 0]
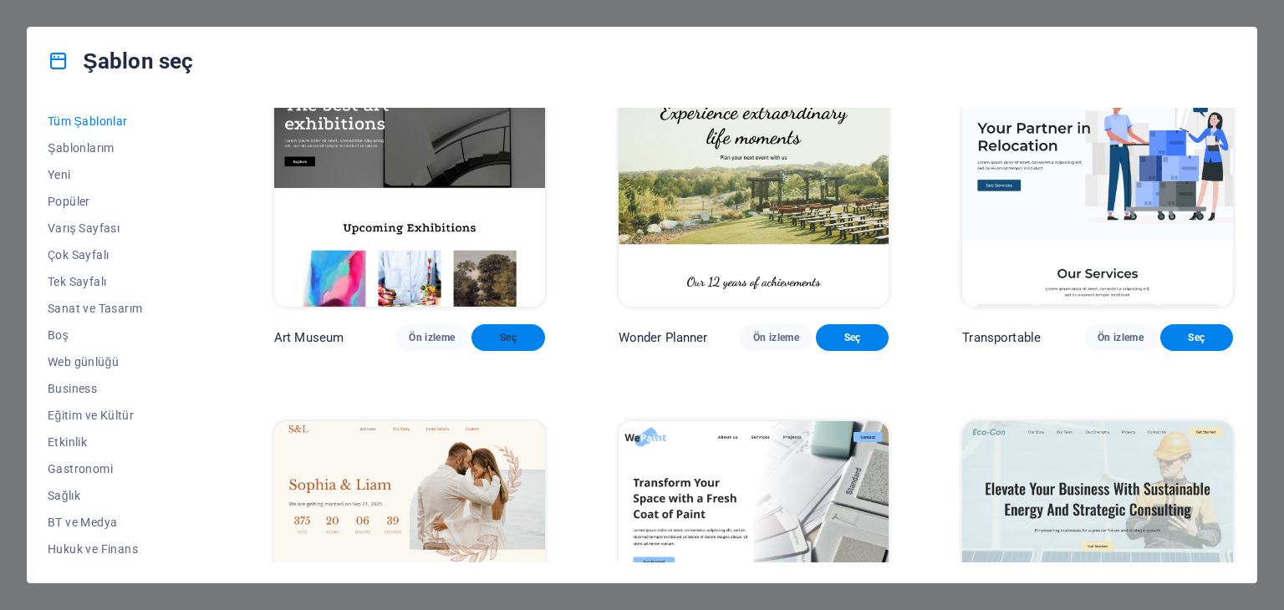
click at [485, 344] on span "Seç" at bounding box center [508, 337] width 46 height 13
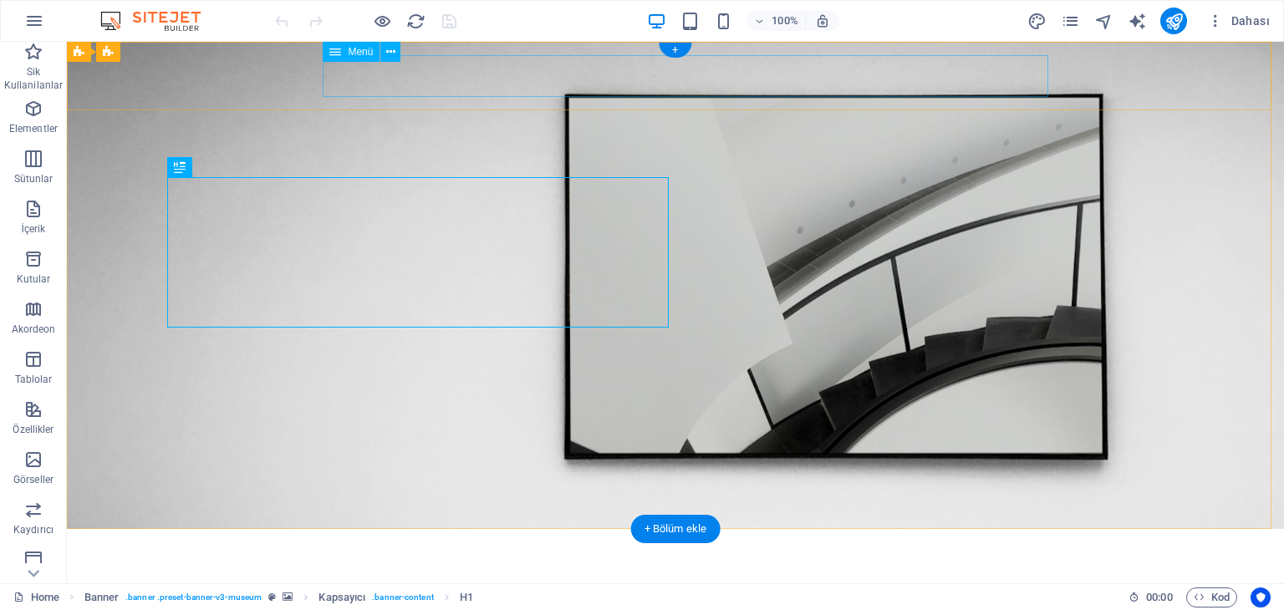
click at [512, 563] on nav "About Us Exhibitions Events Contact" at bounding box center [675, 584] width 1003 height 42
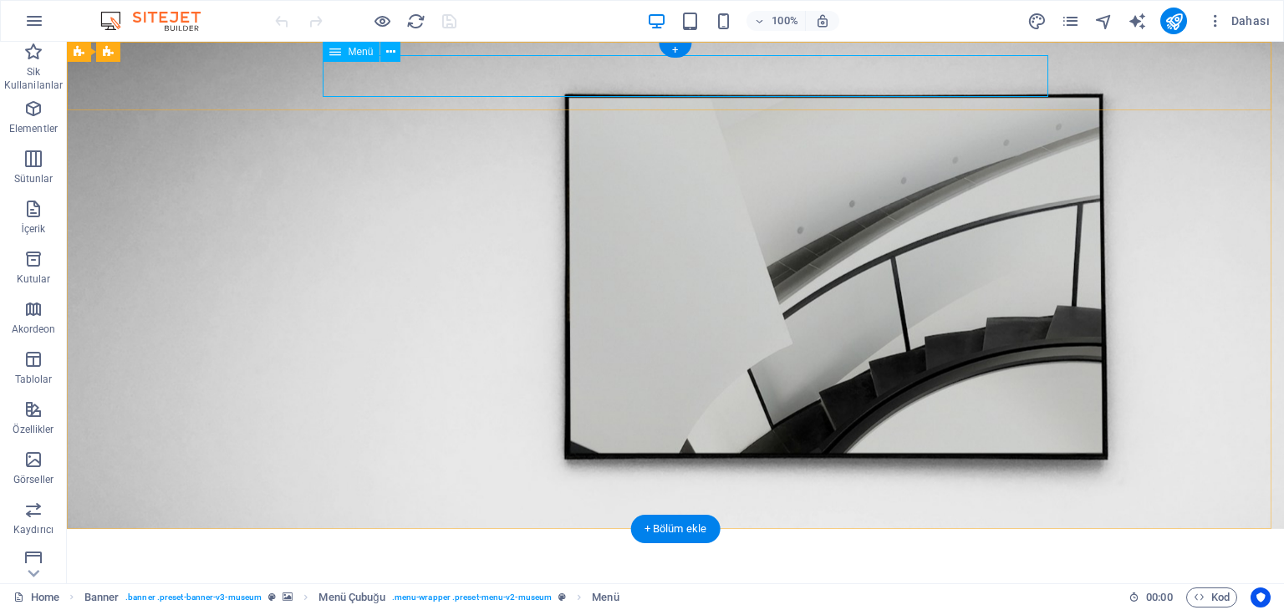
click at [527, 563] on nav "About Us Exhibitions Events Contact" at bounding box center [675, 584] width 1003 height 42
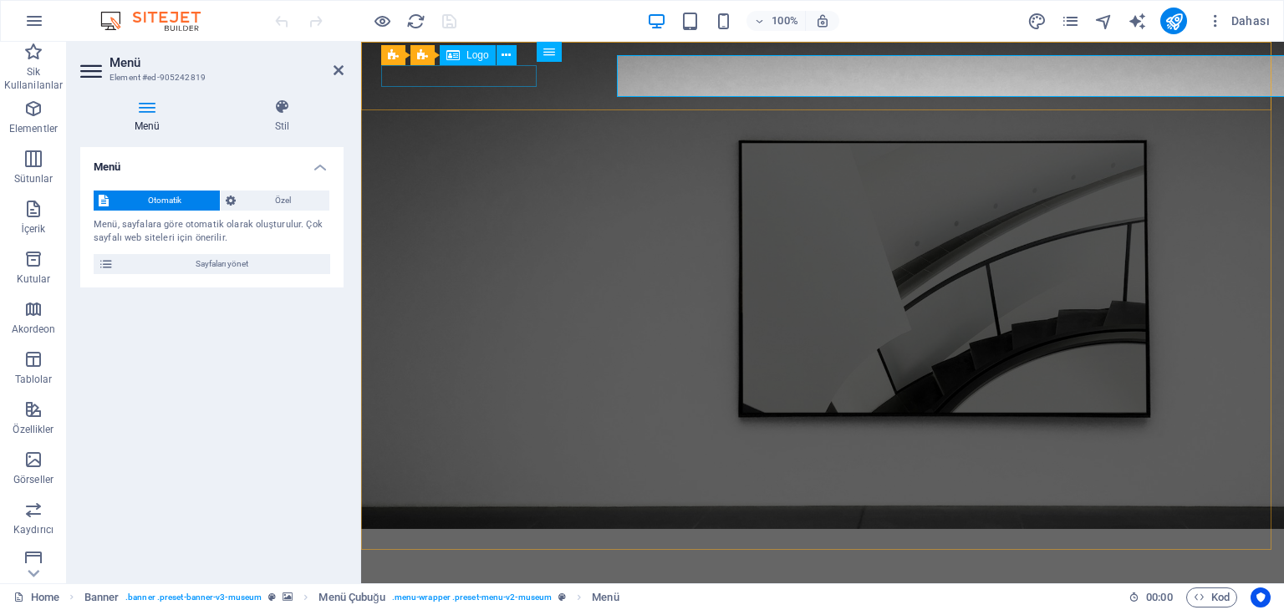
click at [527, 542] on div at bounding box center [822, 552] width 883 height 21
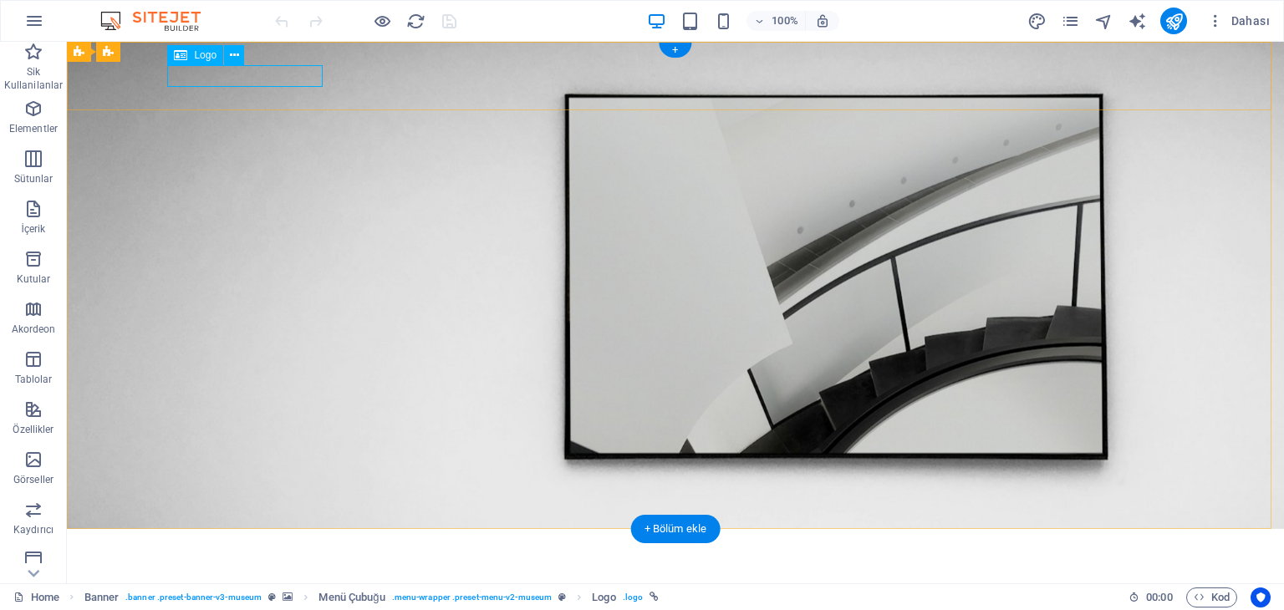
click at [222, 542] on div at bounding box center [675, 552] width 1003 height 21
click at [245, 542] on div at bounding box center [675, 552] width 1003 height 21
click at [250, 542] on div at bounding box center [675, 552] width 1003 height 21
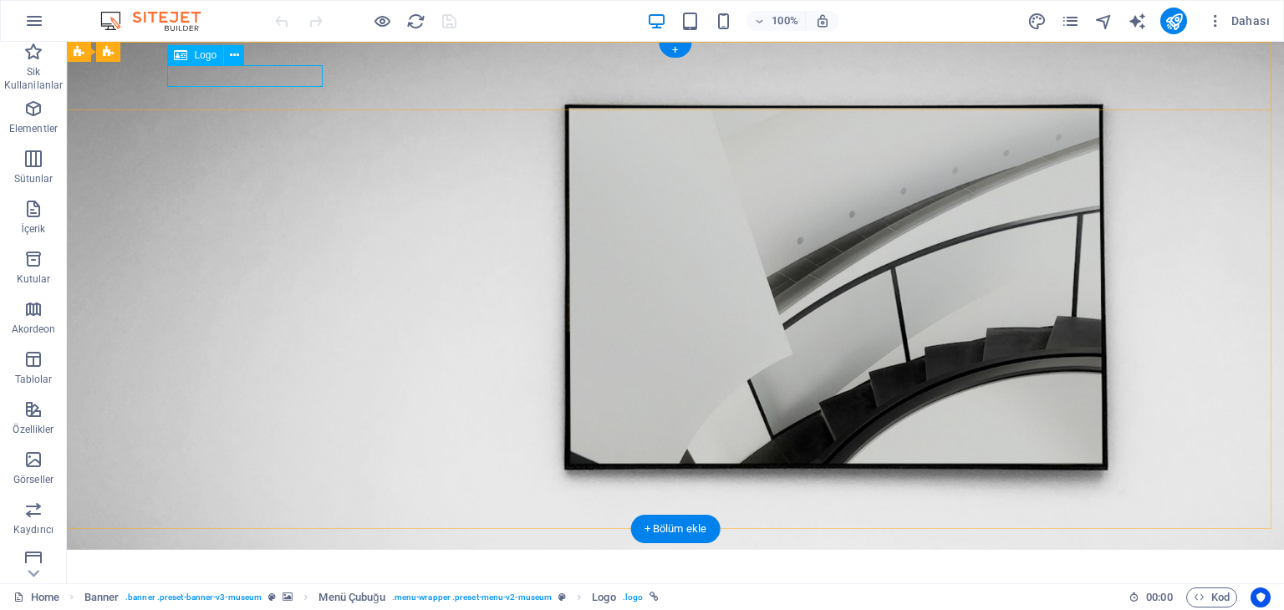
select select "px"
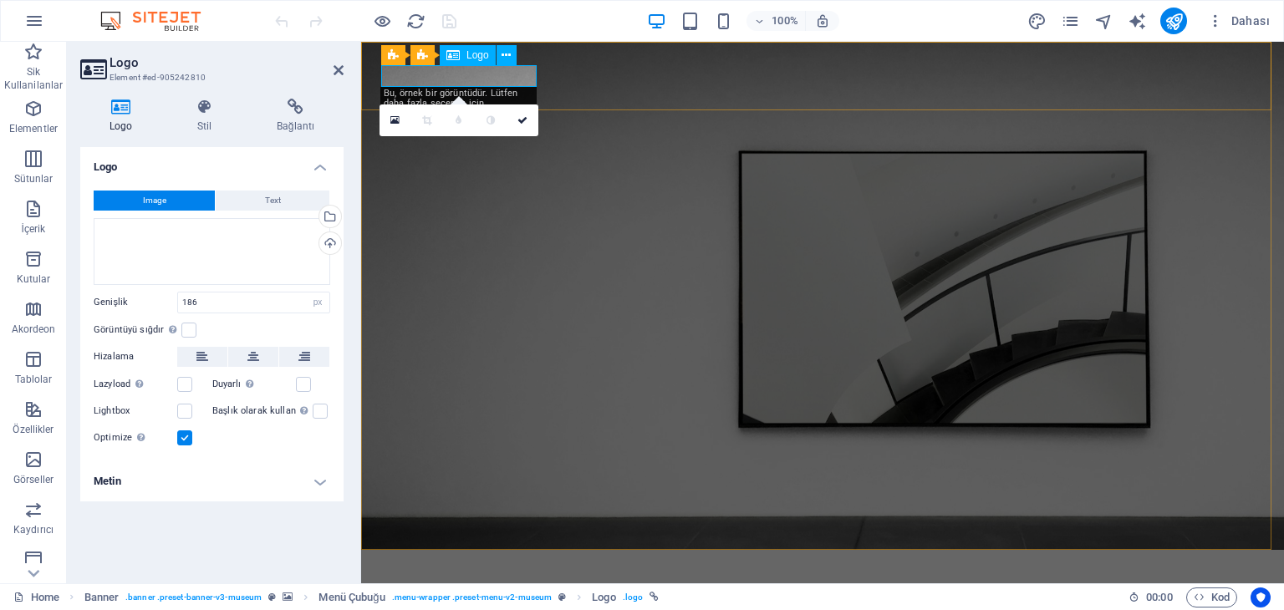
click at [458, 563] on div at bounding box center [822, 573] width 883 height 21
click at [502, 57] on icon at bounding box center [506, 56] width 9 height 18
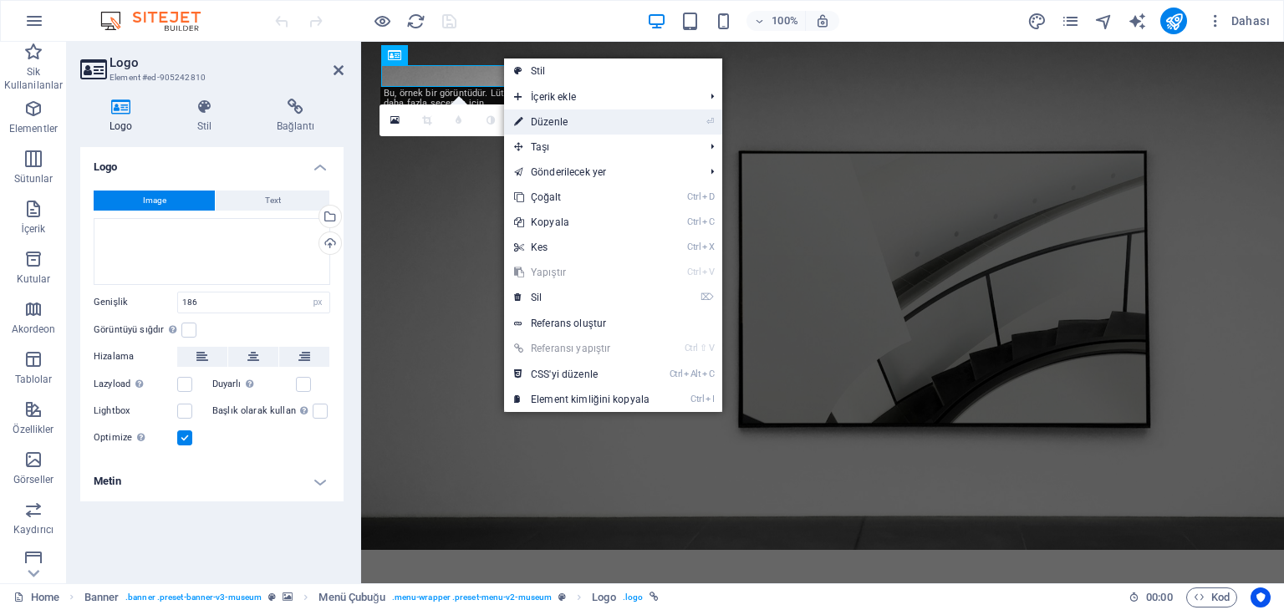
drag, startPoint x: 205, startPoint y: 82, endPoint x: 564, endPoint y: 124, distance: 361.8
click at [564, 124] on link "⏎ Düzenle" at bounding box center [581, 121] width 155 height 25
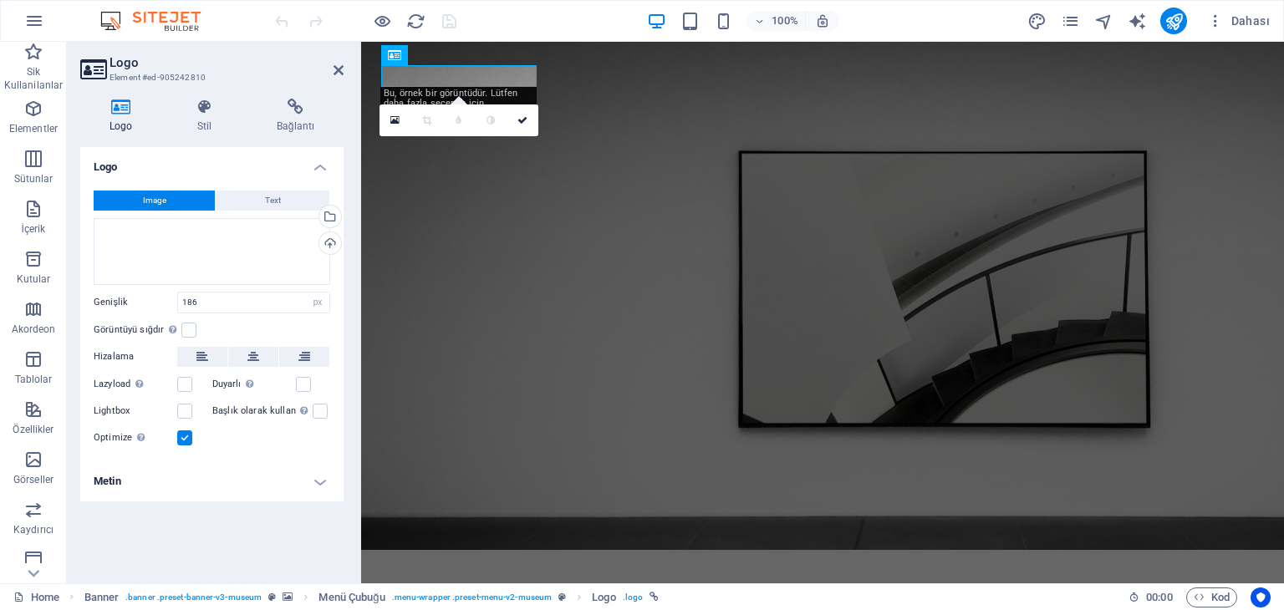
drag, startPoint x: 450, startPoint y: 88, endPoint x: 23, endPoint y: 29, distance: 430.3
click at [450, 88] on div "Bu, örnek bir görüntüdür. Lütfen daha fazla seçenek için kendininkini seç. Veya…" at bounding box center [458, 108] width 156 height 43
click at [338, 71] on icon at bounding box center [339, 70] width 10 height 13
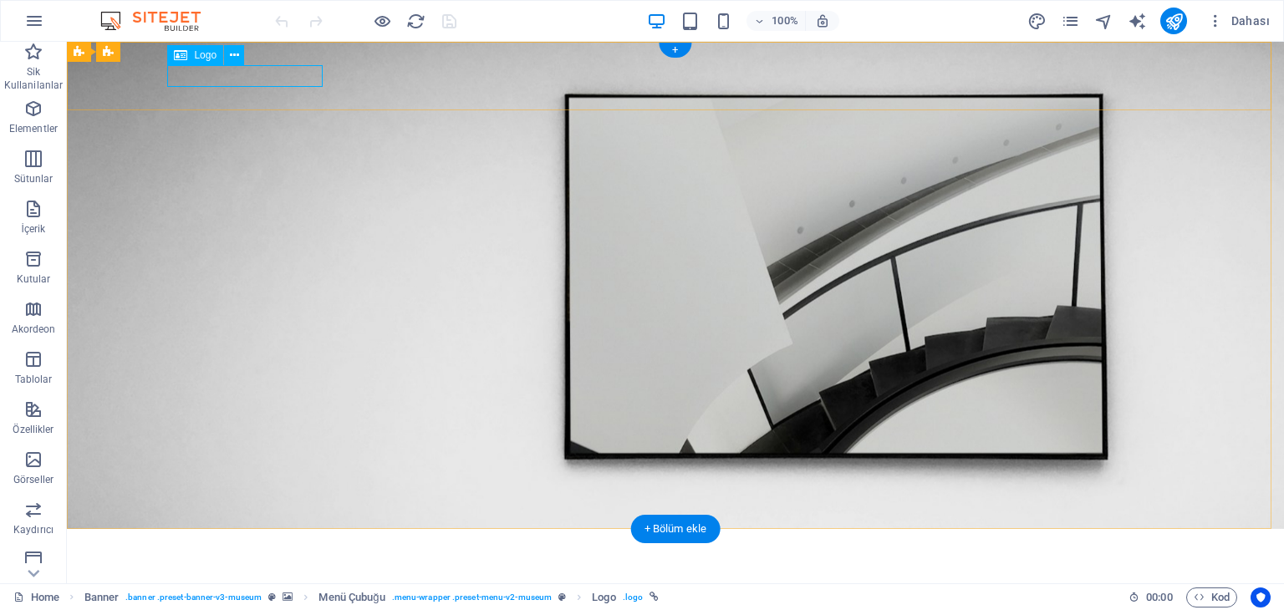
click at [314, 542] on div at bounding box center [675, 552] width 1003 height 21
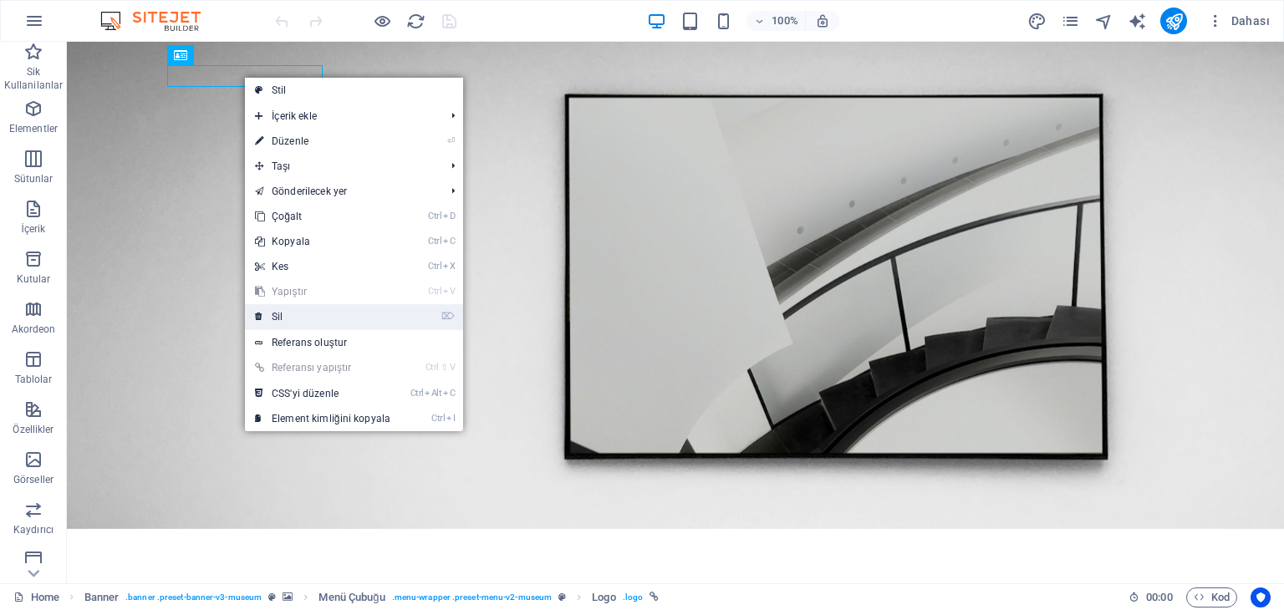
click at [274, 313] on link "⌦ Sil" at bounding box center [322, 316] width 155 height 25
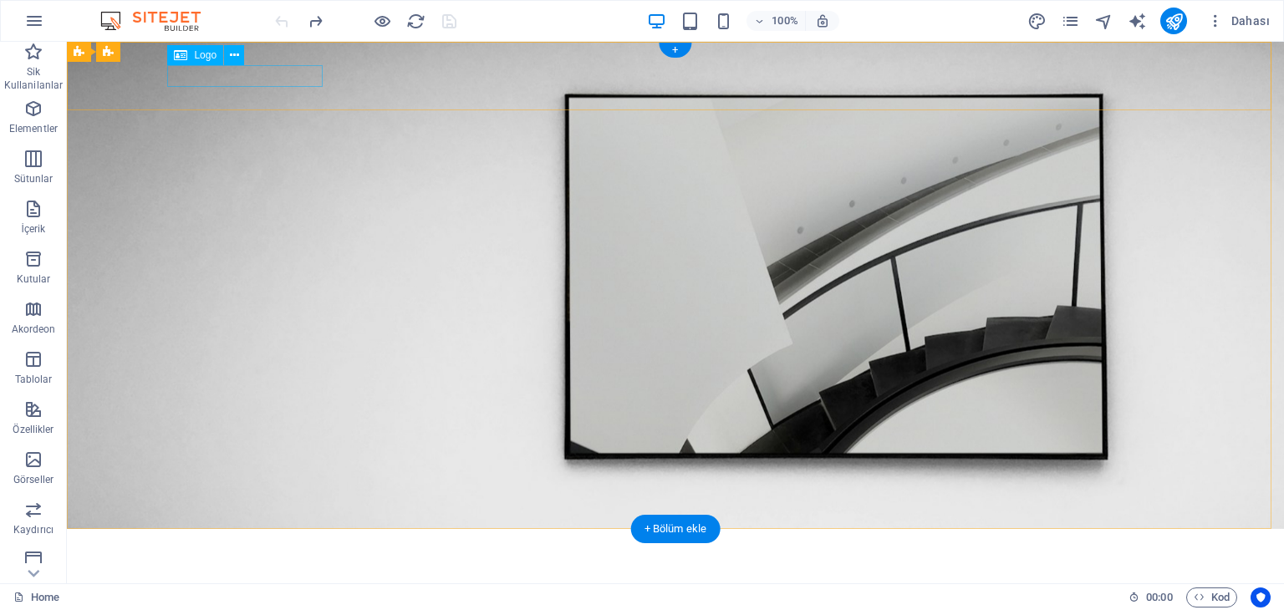
click at [294, 542] on div at bounding box center [675, 552] width 1003 height 21
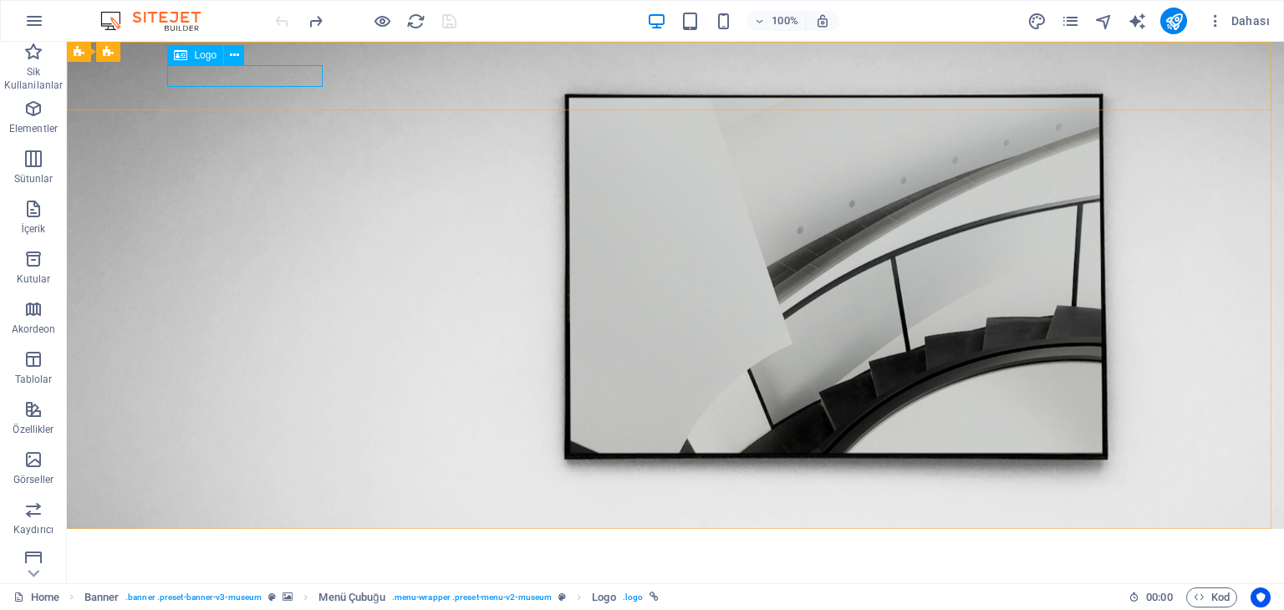
click at [191, 53] on div "Logo" at bounding box center [195, 55] width 56 height 20
click at [232, 54] on icon at bounding box center [234, 56] width 9 height 18
click at [237, 53] on icon at bounding box center [234, 56] width 9 height 18
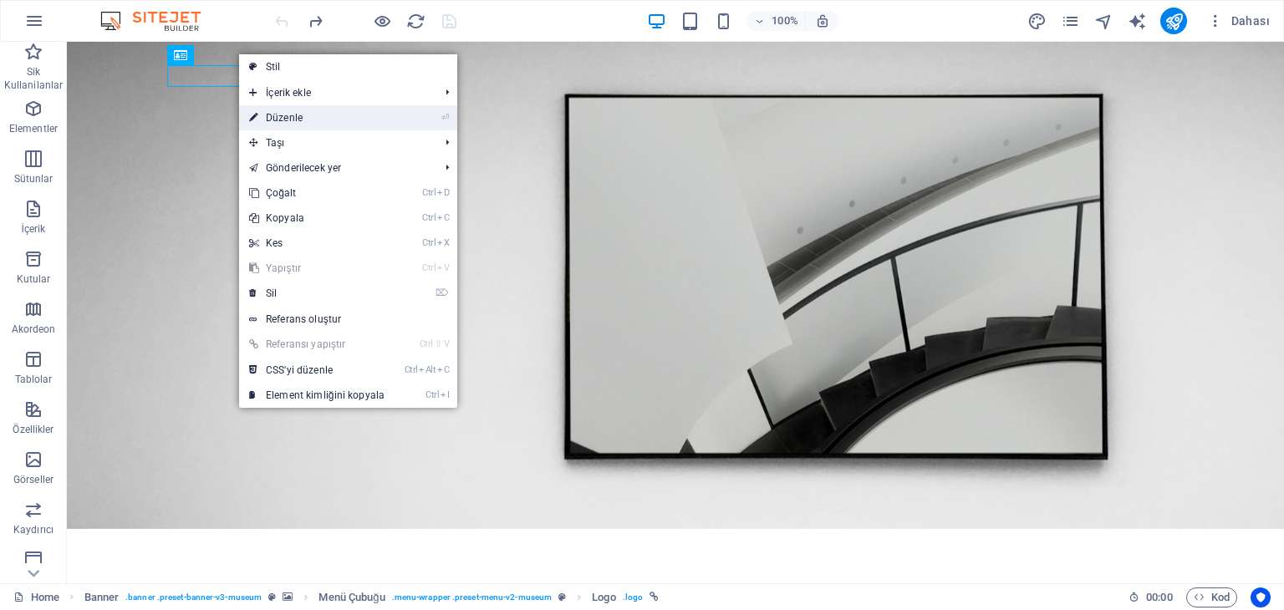
click at [283, 118] on link "⏎ Düzenle" at bounding box center [316, 117] width 155 height 25
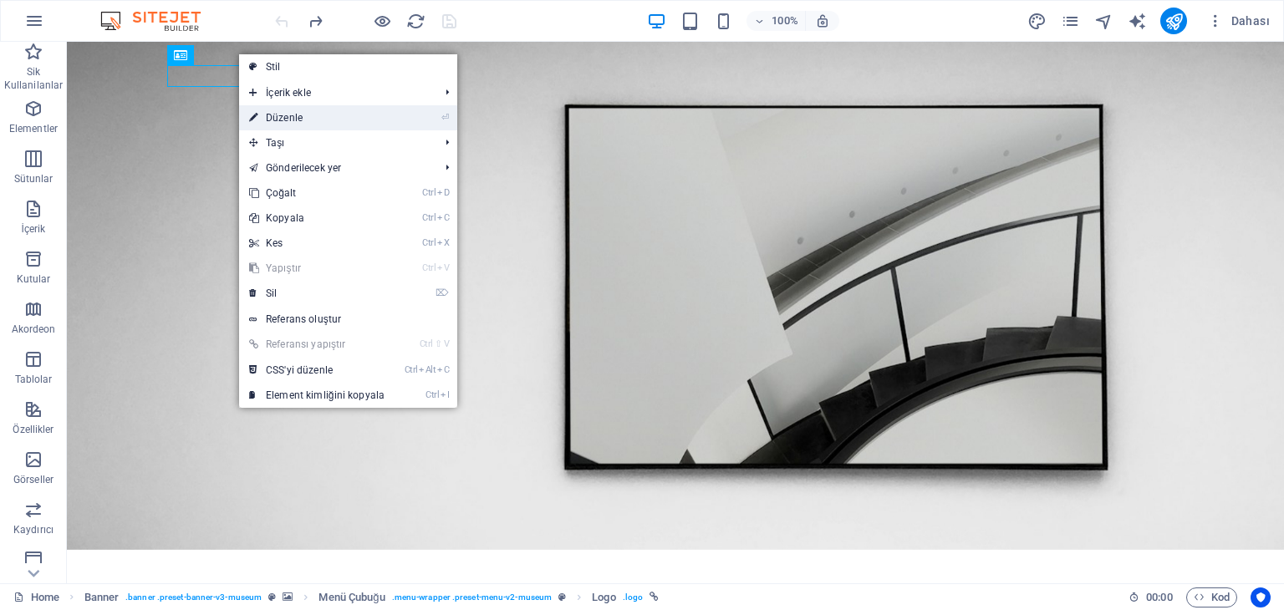
select select "px"
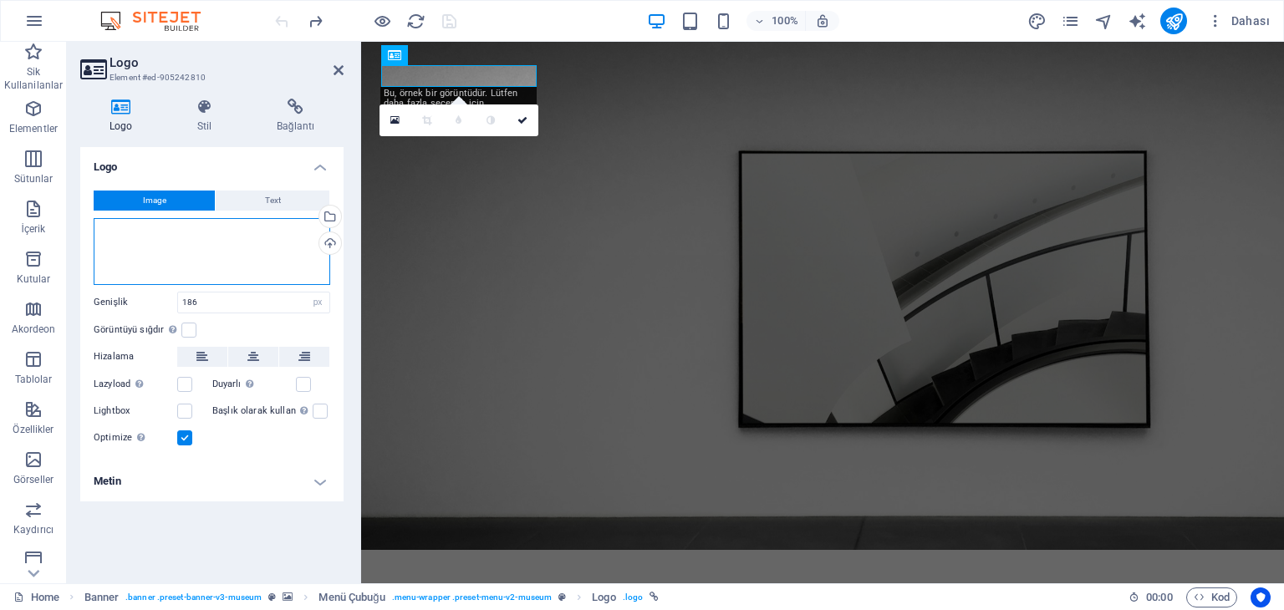
click at [154, 261] on div "Dosyaları buraya sürükleyin, dosyaları seçmek için tıklayın veya Dosyalardan ya…" at bounding box center [212, 251] width 237 height 67
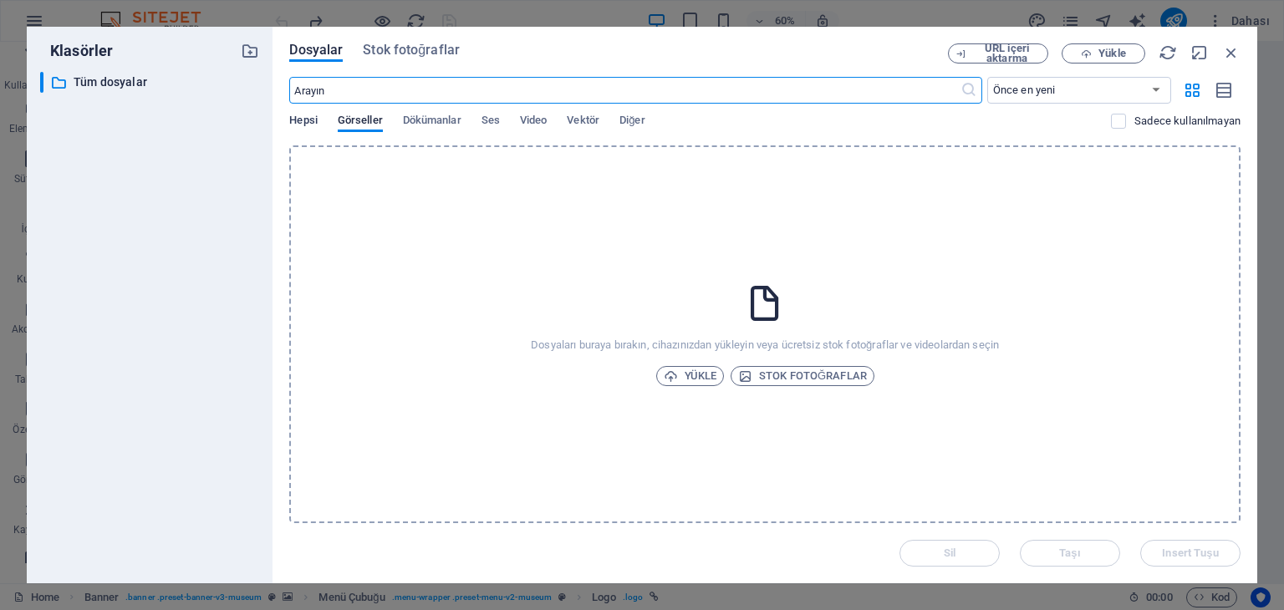
click at [316, 121] on span "Hepsi" at bounding box center [303, 121] width 28 height 23
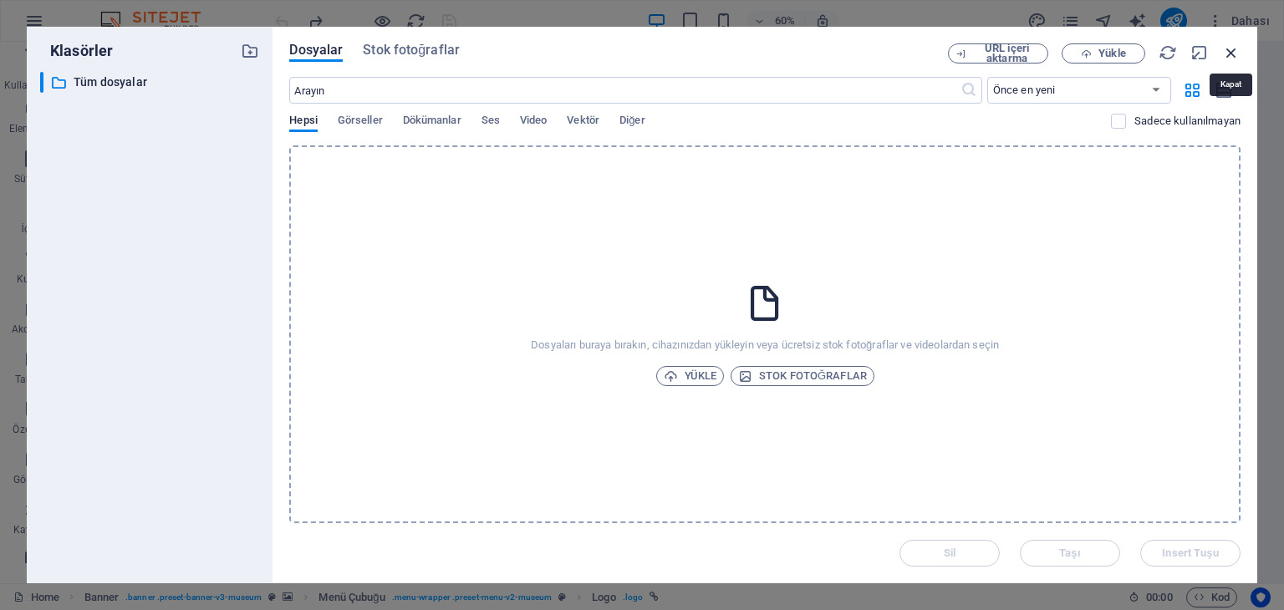
click at [1225, 53] on icon "button" at bounding box center [1231, 52] width 18 height 18
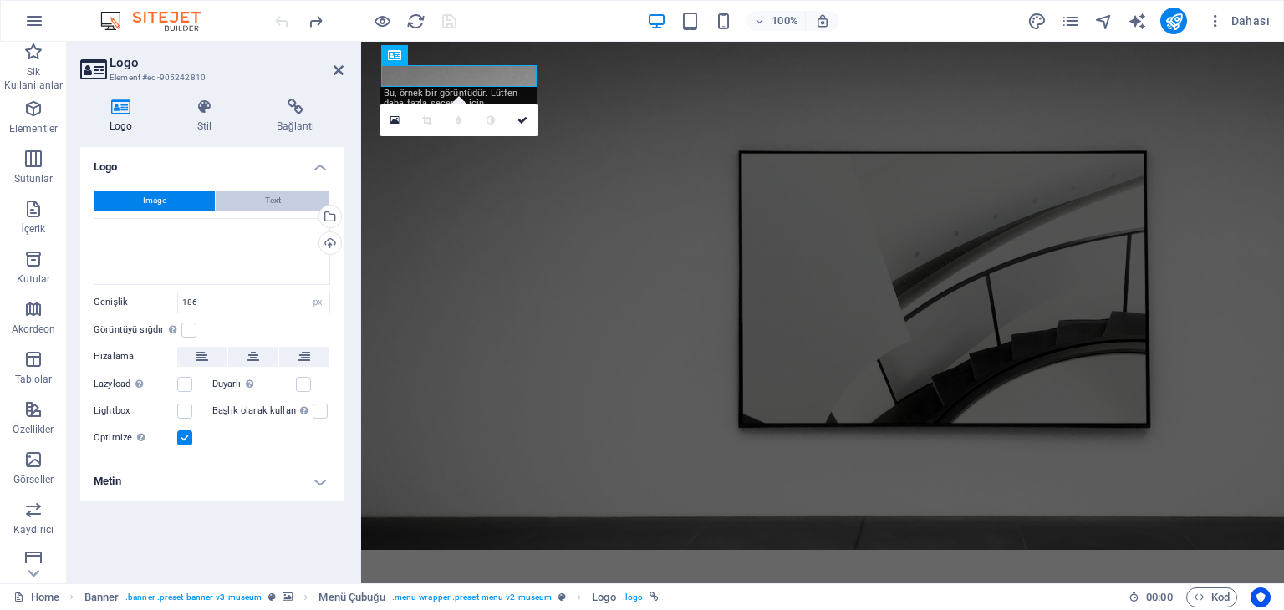
click at [274, 199] on span "Text" at bounding box center [273, 201] width 16 height 20
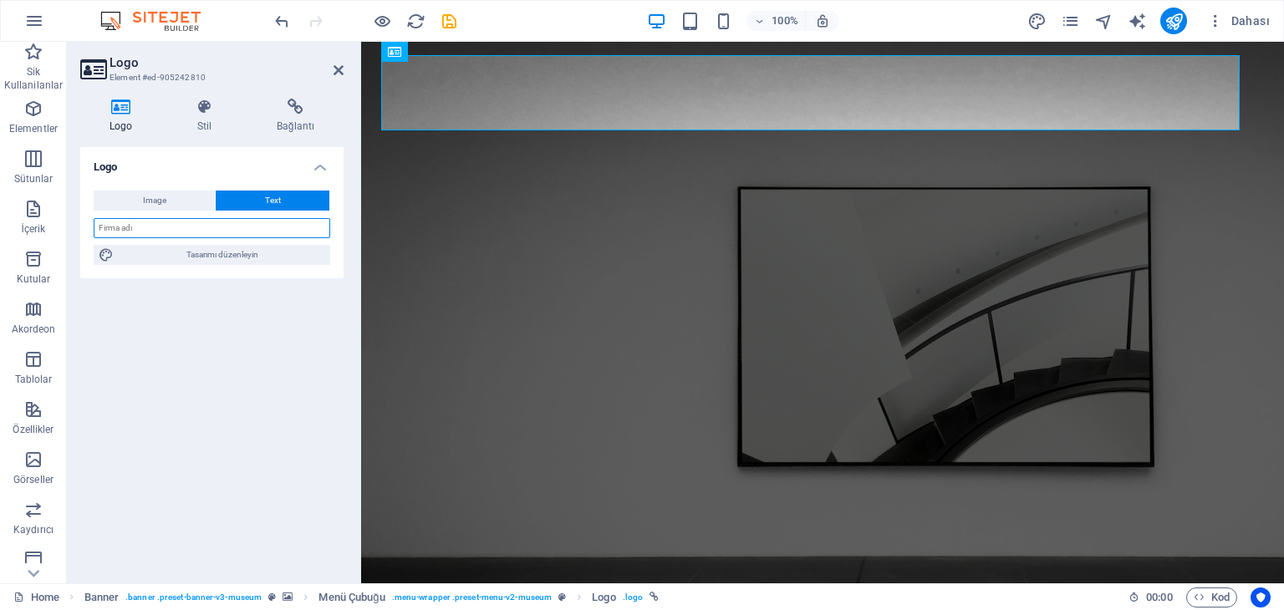
click at [167, 233] on input "text" at bounding box center [212, 228] width 237 height 20
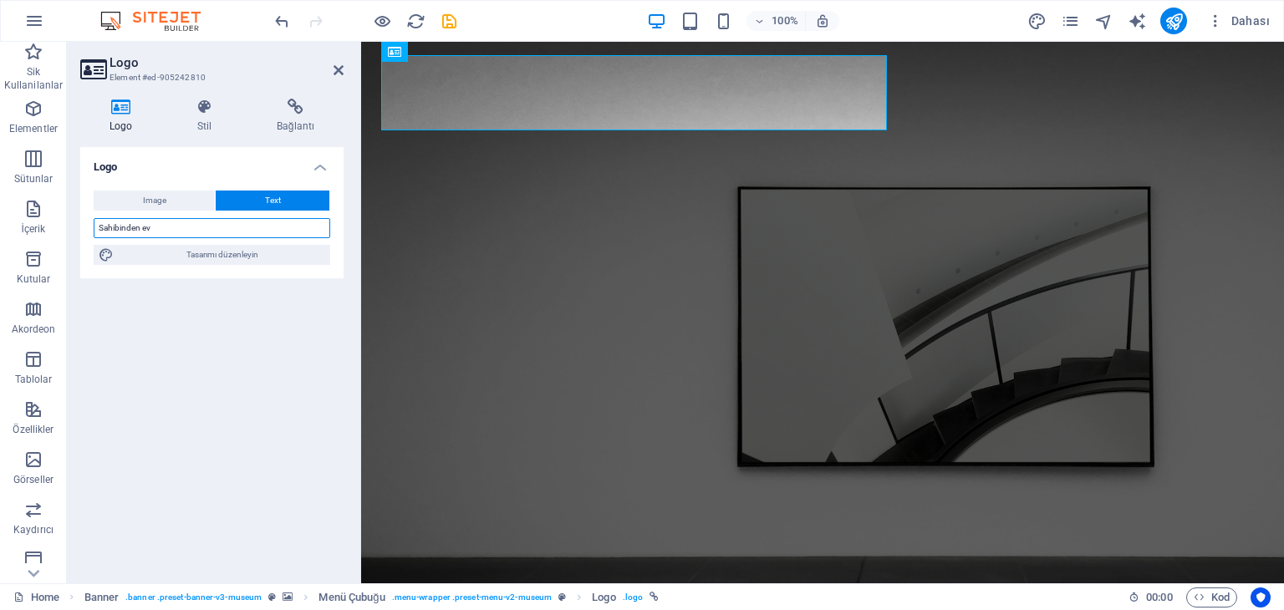
type input "Sahibinden ev"
click at [227, 298] on div "Logo Image Text Dosyaları buraya sürükleyin, dosyaları seçmek için tıklayın vey…" at bounding box center [211, 358] width 263 height 423
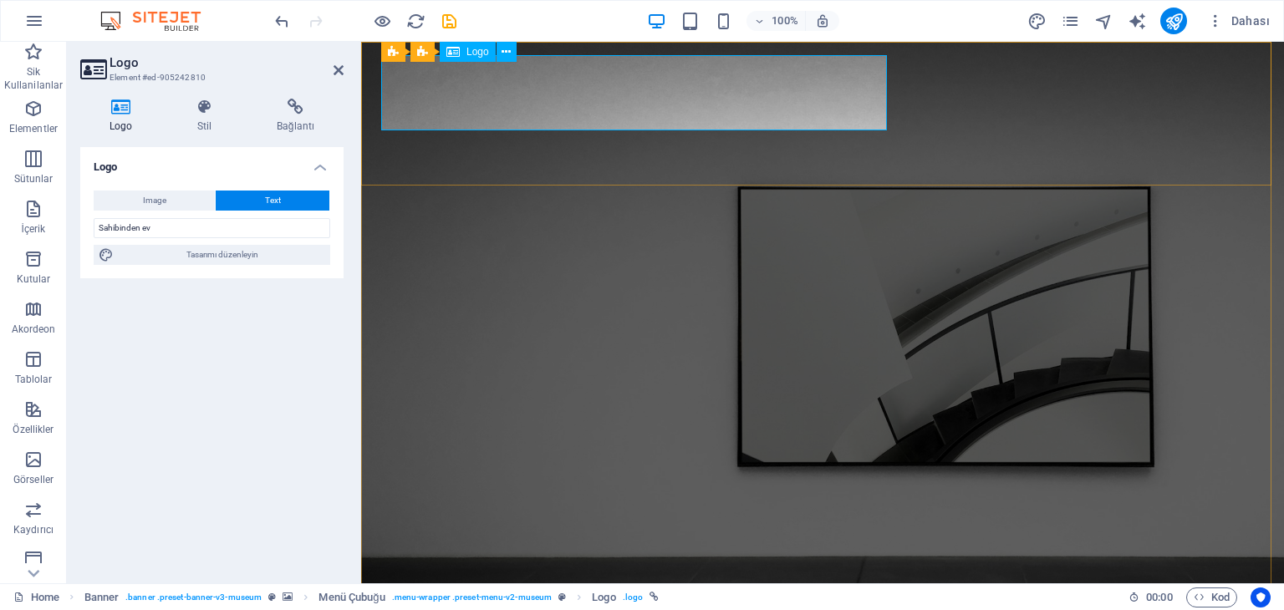
click at [332, 68] on h2 "Logo" at bounding box center [226, 62] width 234 height 15
click at [338, 71] on icon at bounding box center [339, 70] width 10 height 13
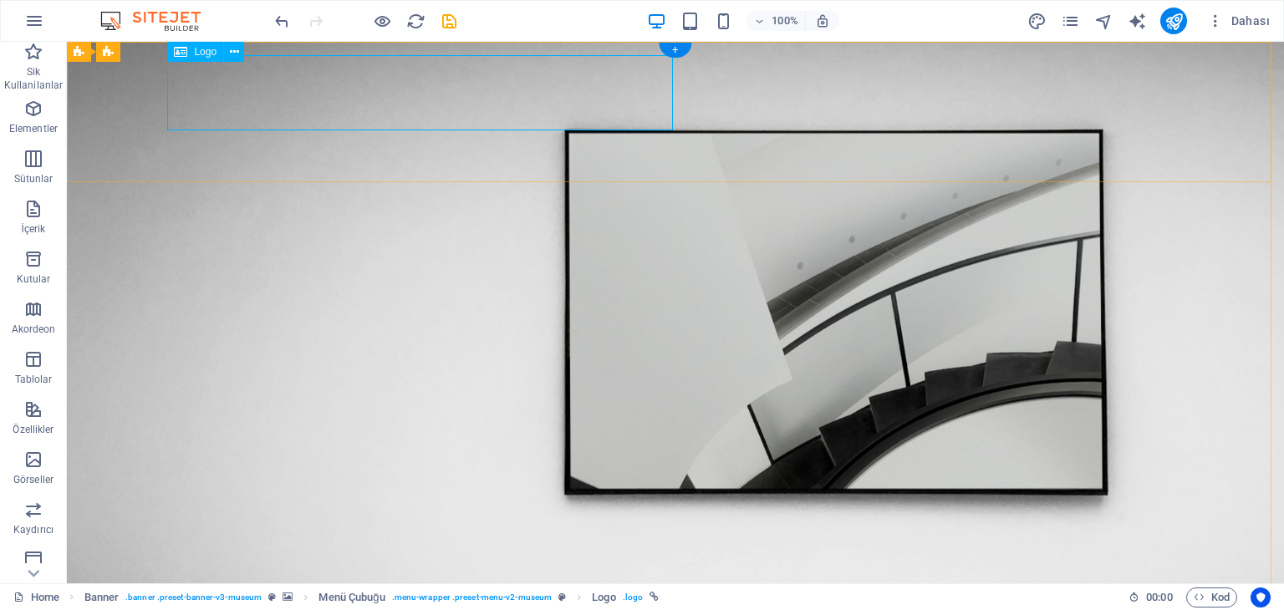
drag, startPoint x: 672, startPoint y: 84, endPoint x: 532, endPoint y: 85, distance: 140.4
select select "px"
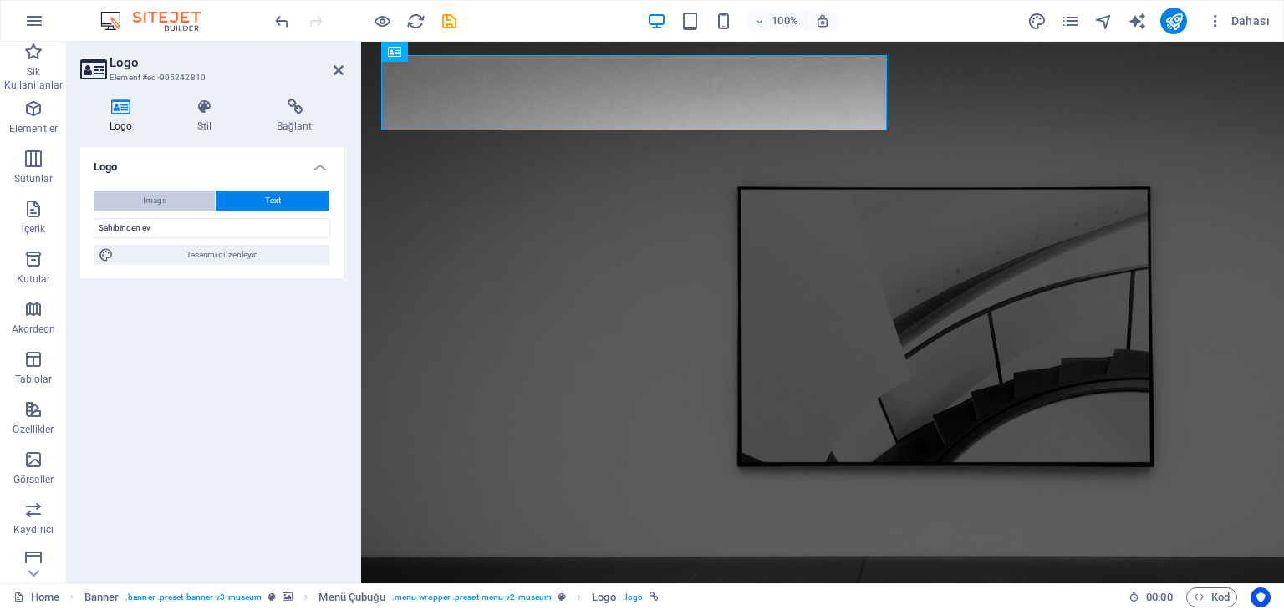
click at [155, 200] on span "Image" at bounding box center [154, 201] width 23 height 20
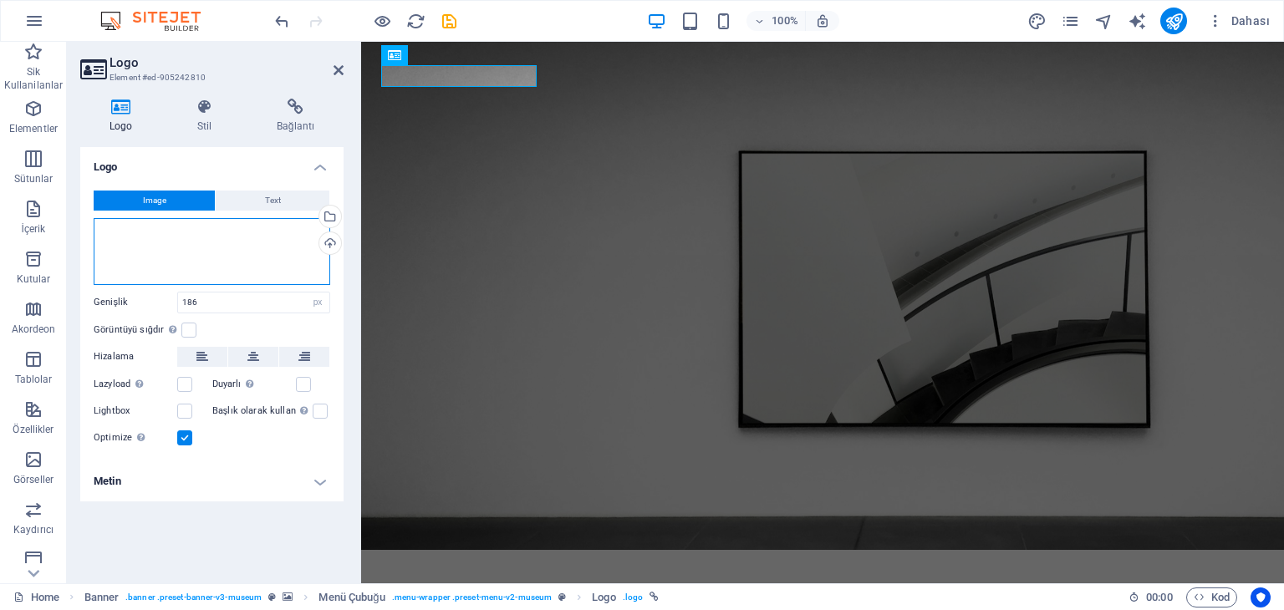
click at [190, 252] on div "Dosyaları buraya sürükleyin, dosyaları seçmek için tıklayın veya Dosyalardan ya…" at bounding box center [212, 251] width 237 height 67
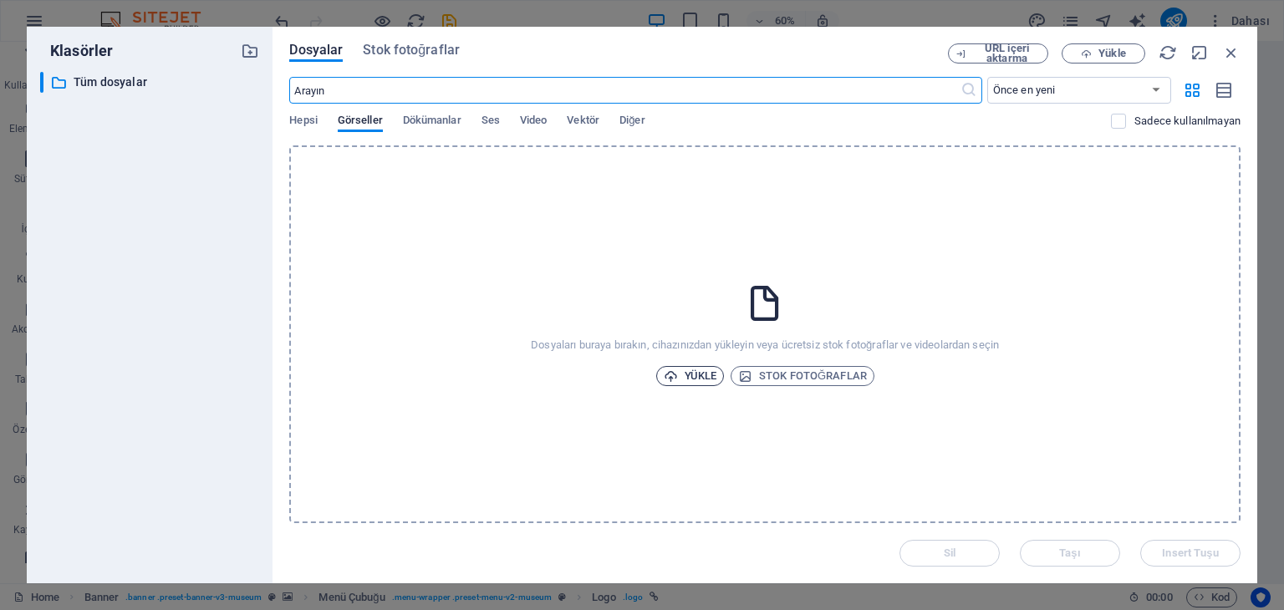
click at [682, 370] on span "Yükle" at bounding box center [690, 376] width 53 height 20
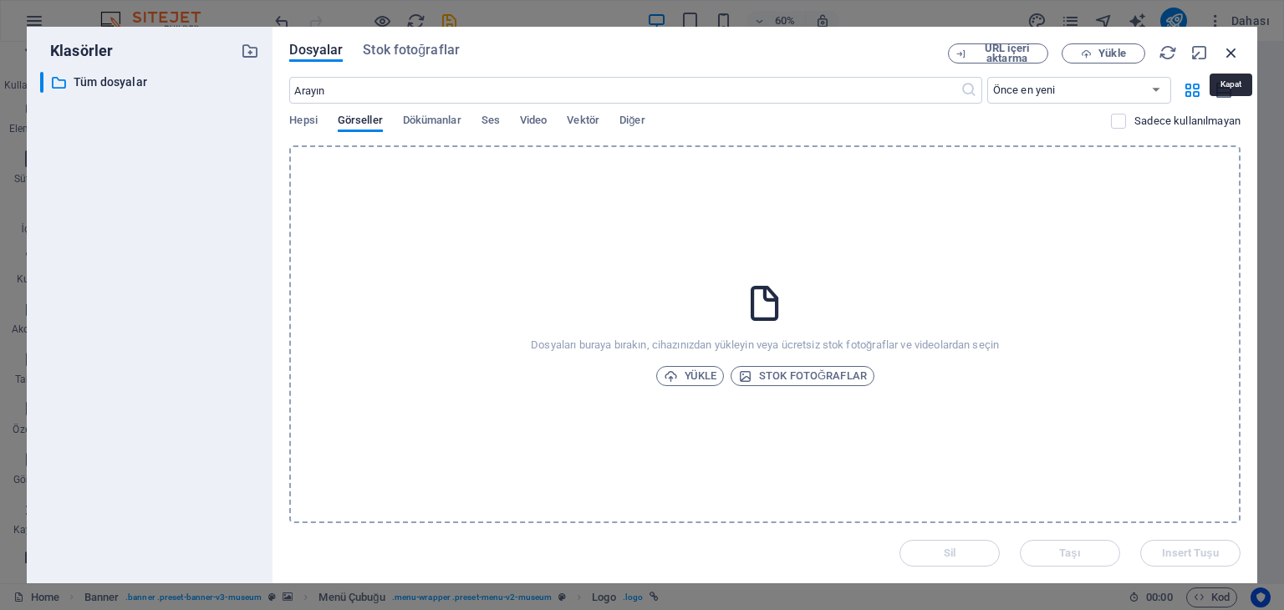
click at [1226, 49] on icon "button" at bounding box center [1231, 52] width 18 height 18
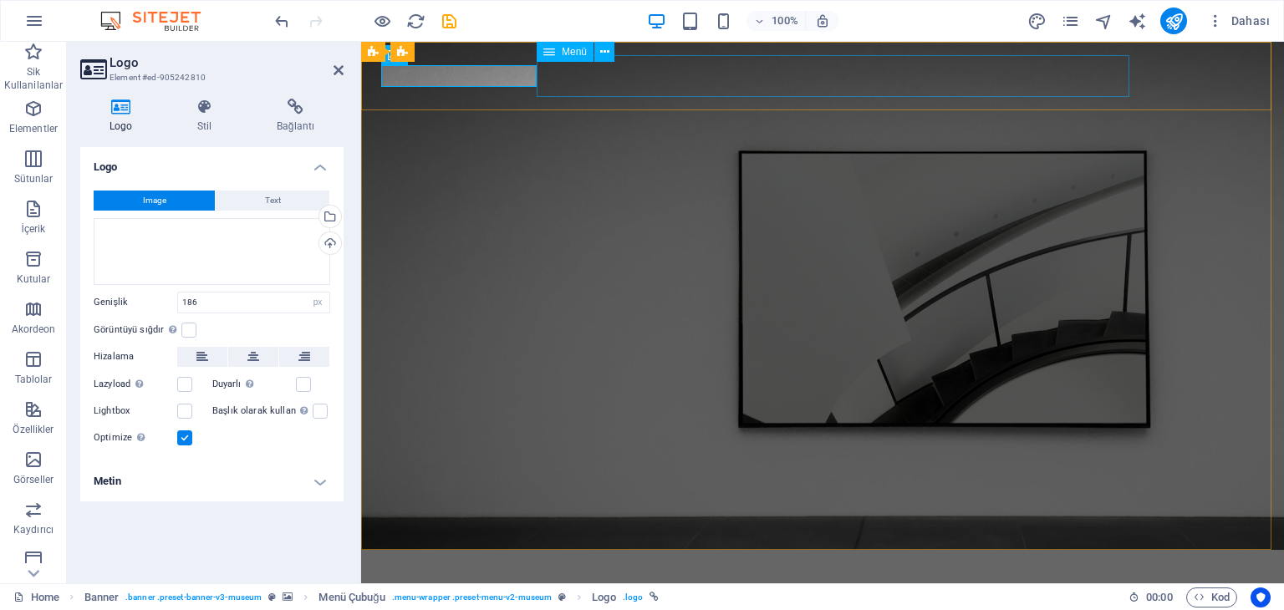
click at [680, 584] on nav "About Us Exhibitions Events Contact" at bounding box center [822, 605] width 883 height 42
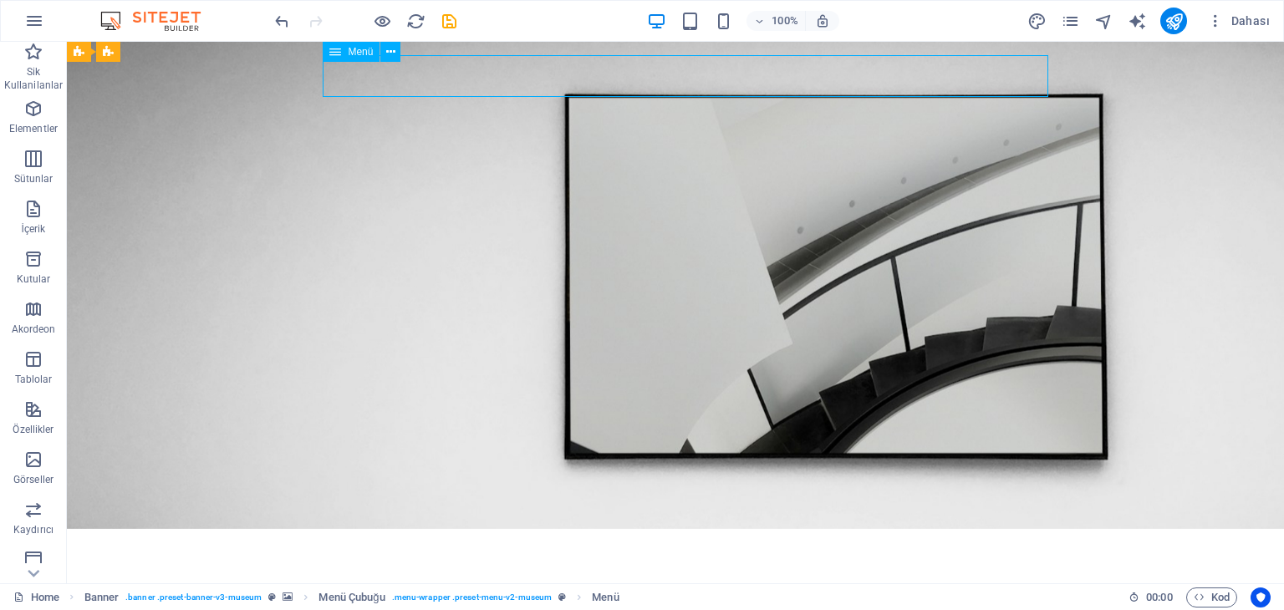
click at [681, 563] on nav "About Us Exhibitions Events Contact" at bounding box center [675, 584] width 1003 height 42
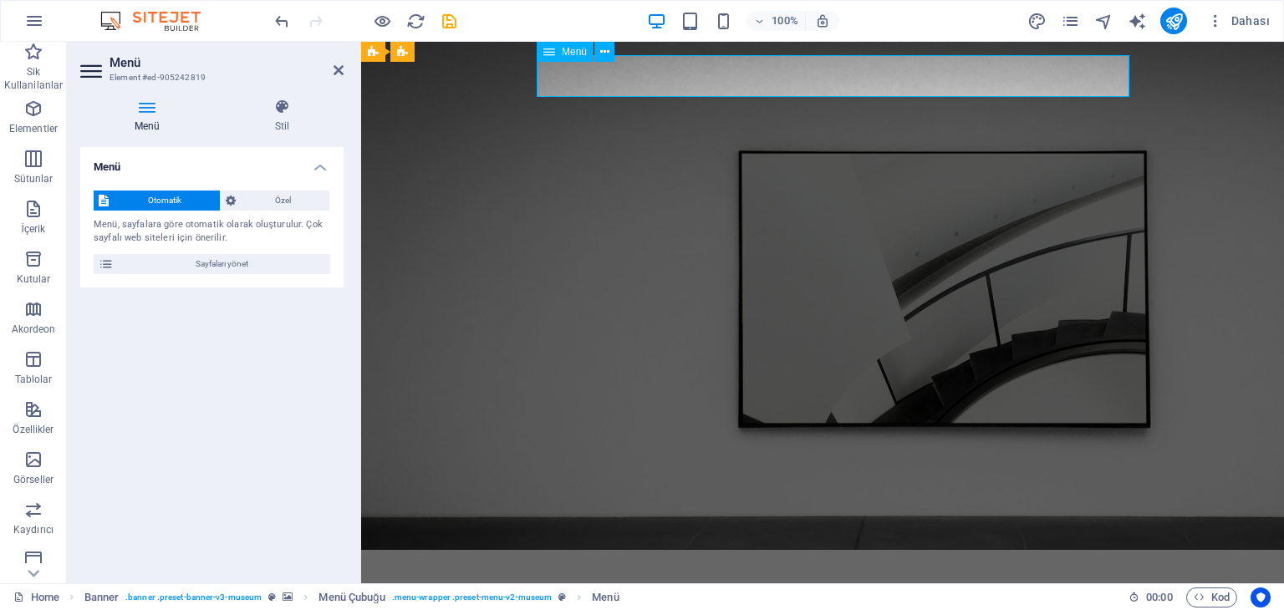
click at [681, 584] on nav "About Us Exhibitions Events Contact" at bounding box center [822, 605] width 883 height 42
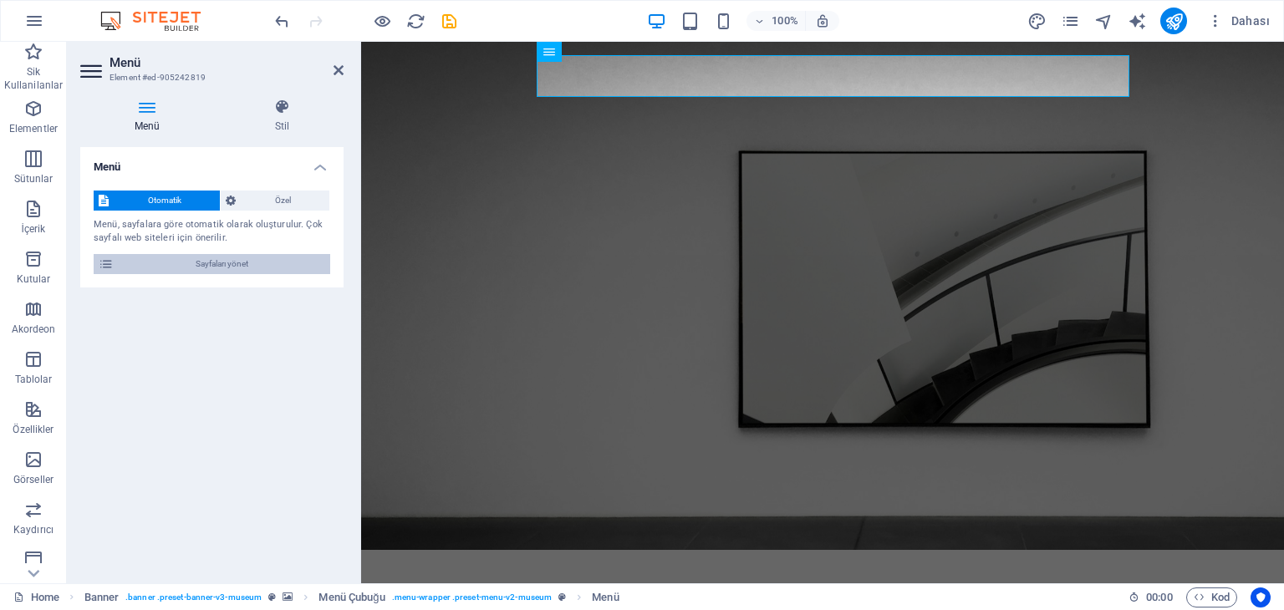
click at [236, 263] on span "Sayfaları yönet" at bounding box center [222, 264] width 206 height 20
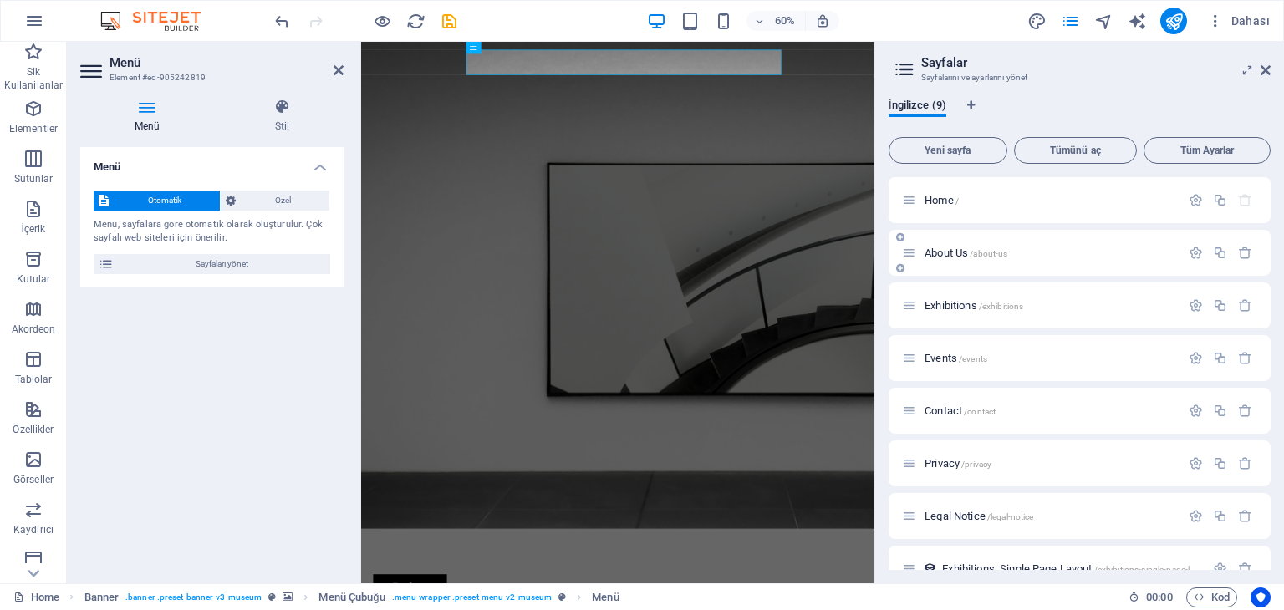
click at [1040, 248] on p "About Us /about-us" at bounding box center [1049, 252] width 251 height 11
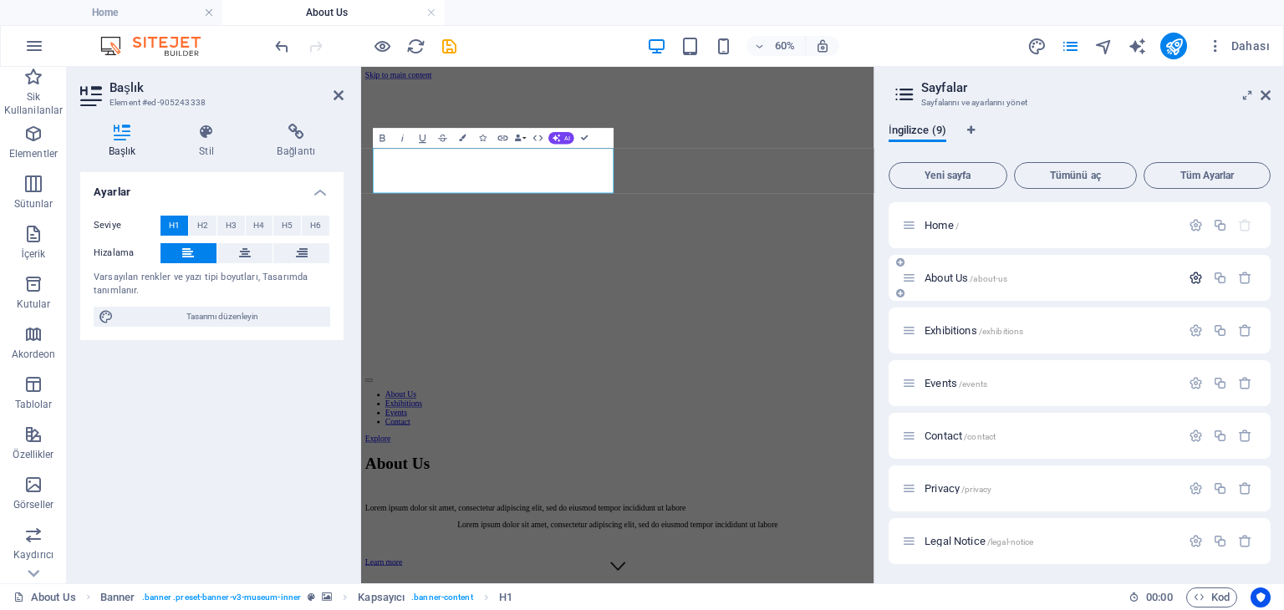
click at [1194, 280] on icon "button" at bounding box center [1196, 278] width 14 height 14
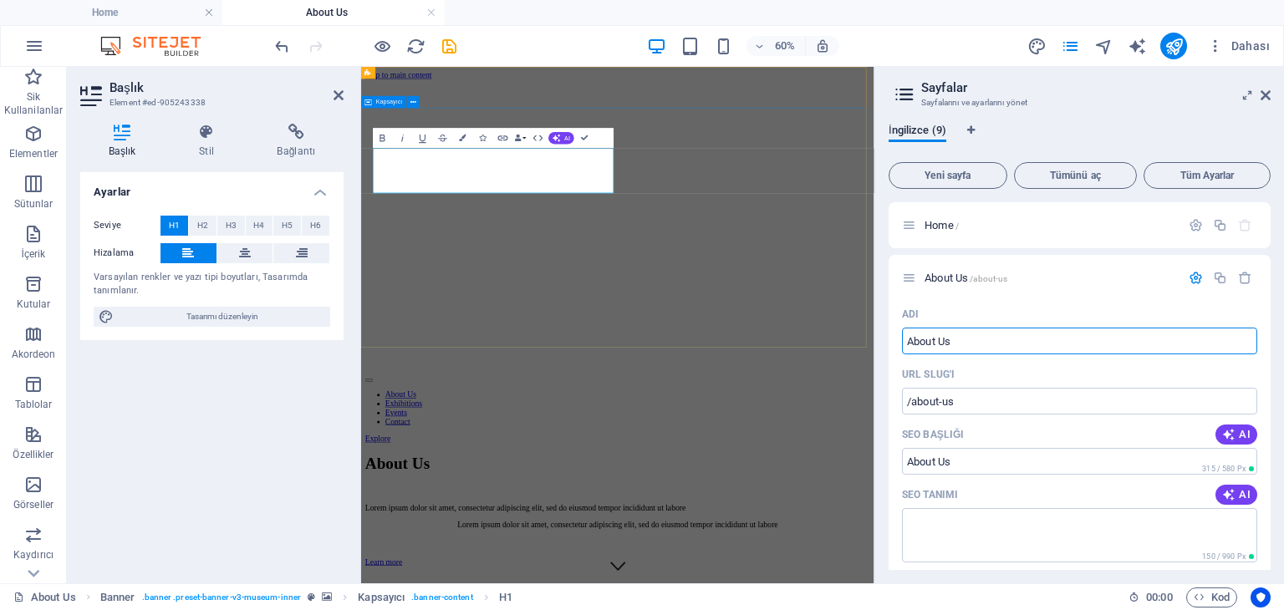
drag, startPoint x: 1377, startPoint y: 398, endPoint x: 930, endPoint y: 520, distance: 463.5
drag, startPoint x: 1317, startPoint y: 410, endPoint x: 1199, endPoint y: 529, distance: 167.3
type input "A"
type input "/about-u"
type input "/"
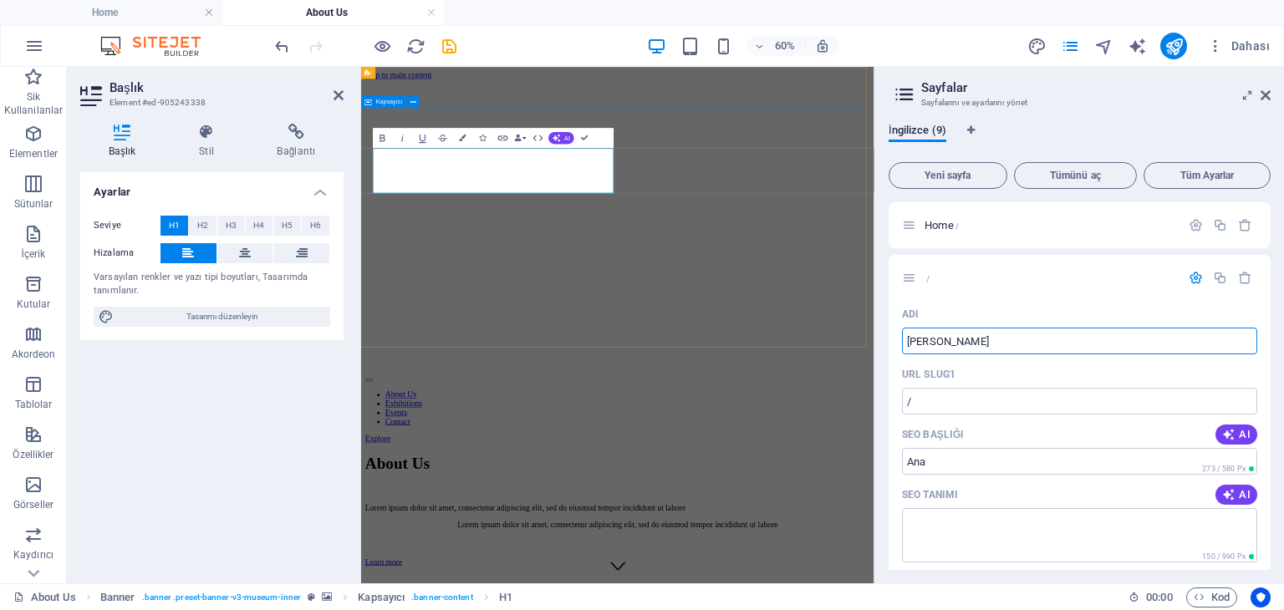
type input "Ana Sa"
type input "/ana"
type input "Ana"
type input "Ana Sayfa"
type input "/ana-sayfa"
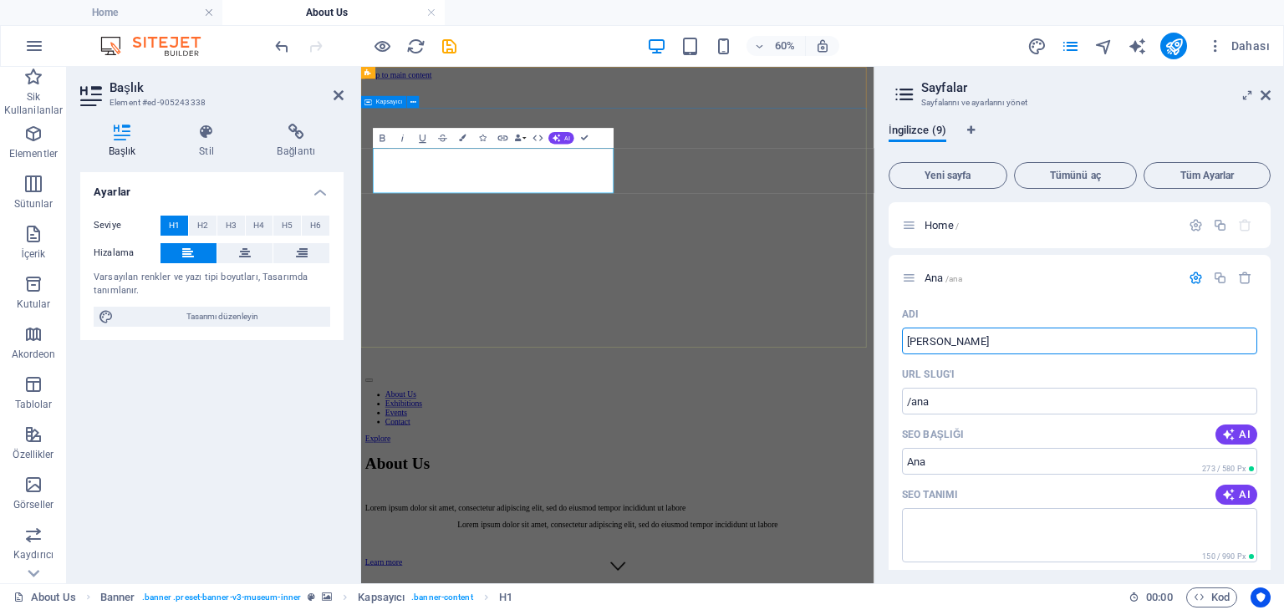
type input "Ana Sayfa"
click at [1264, 99] on icon at bounding box center [1265, 95] width 10 height 13
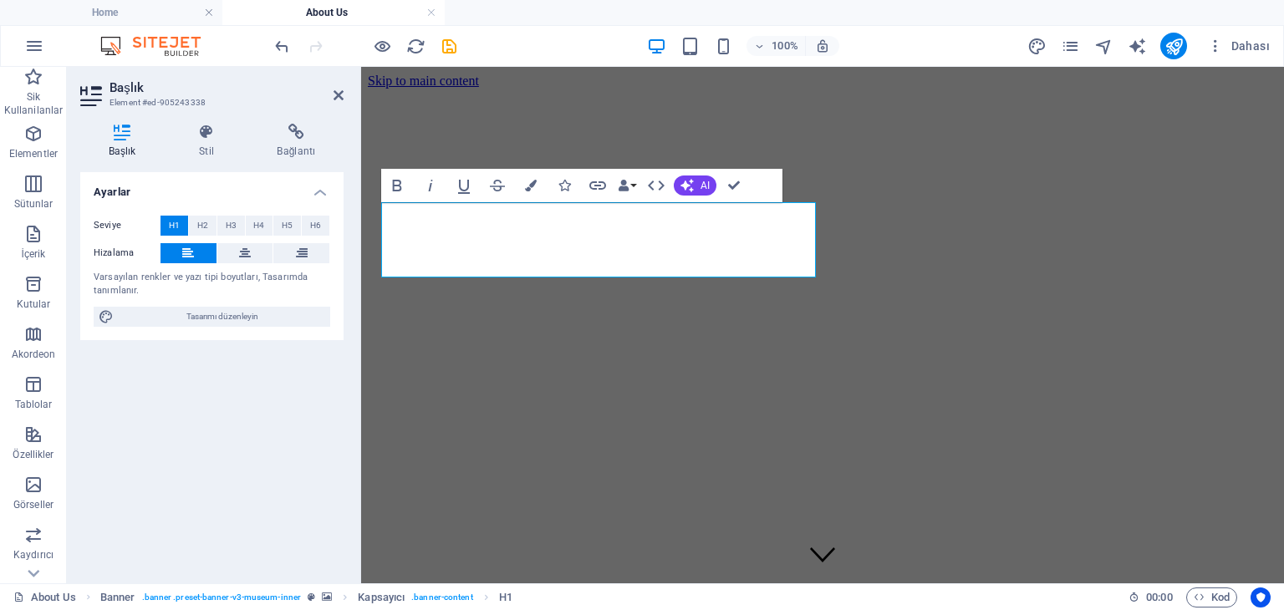
click at [229, 430] on div "Ayarlar Seviye H1 H2 H3 H4 H5 H6 Hizalama Varsayılan renkler ve yazı tipi boyut…" at bounding box center [211, 371] width 263 height 398
